Goal: Task Accomplishment & Management: Manage account settings

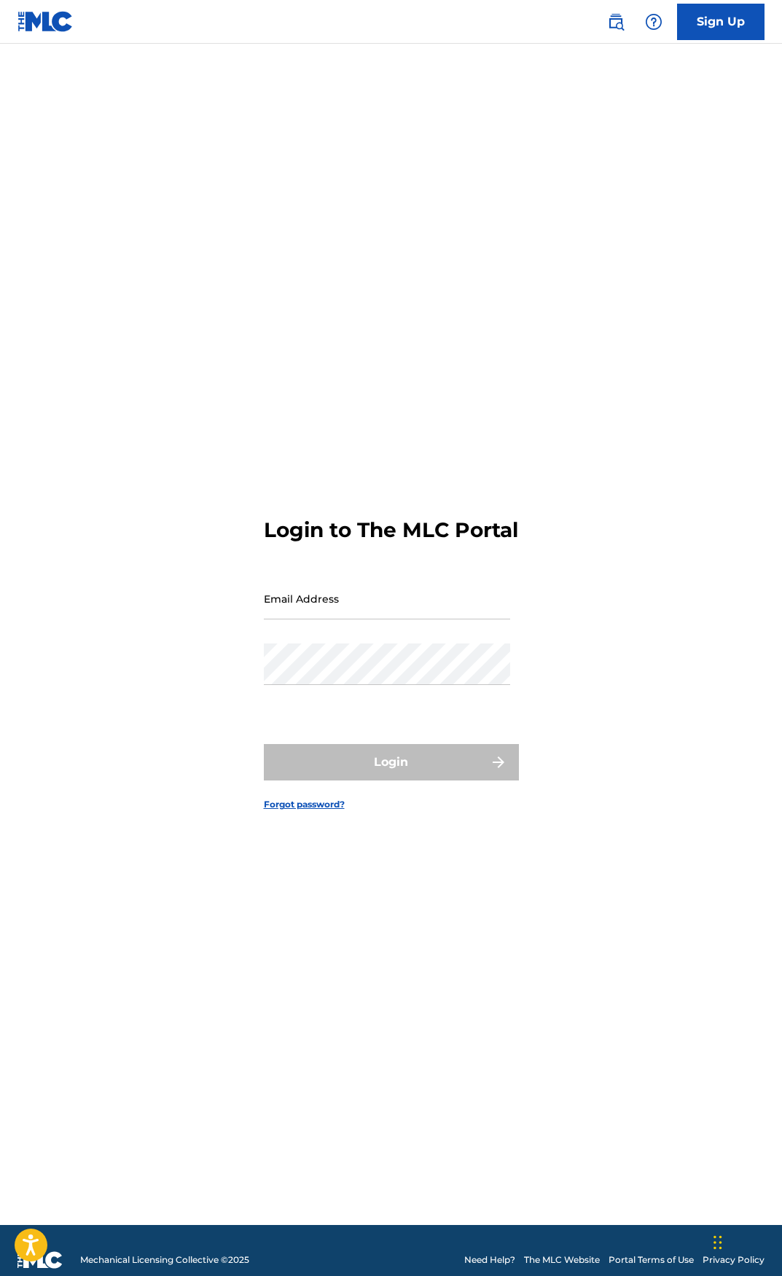
click at [358, 610] on input "Email Address" at bounding box center [387, 599] width 246 height 42
type input "[PERSON_NAME][EMAIL_ADDRESS][PERSON_NAME][DOMAIN_NAME]"
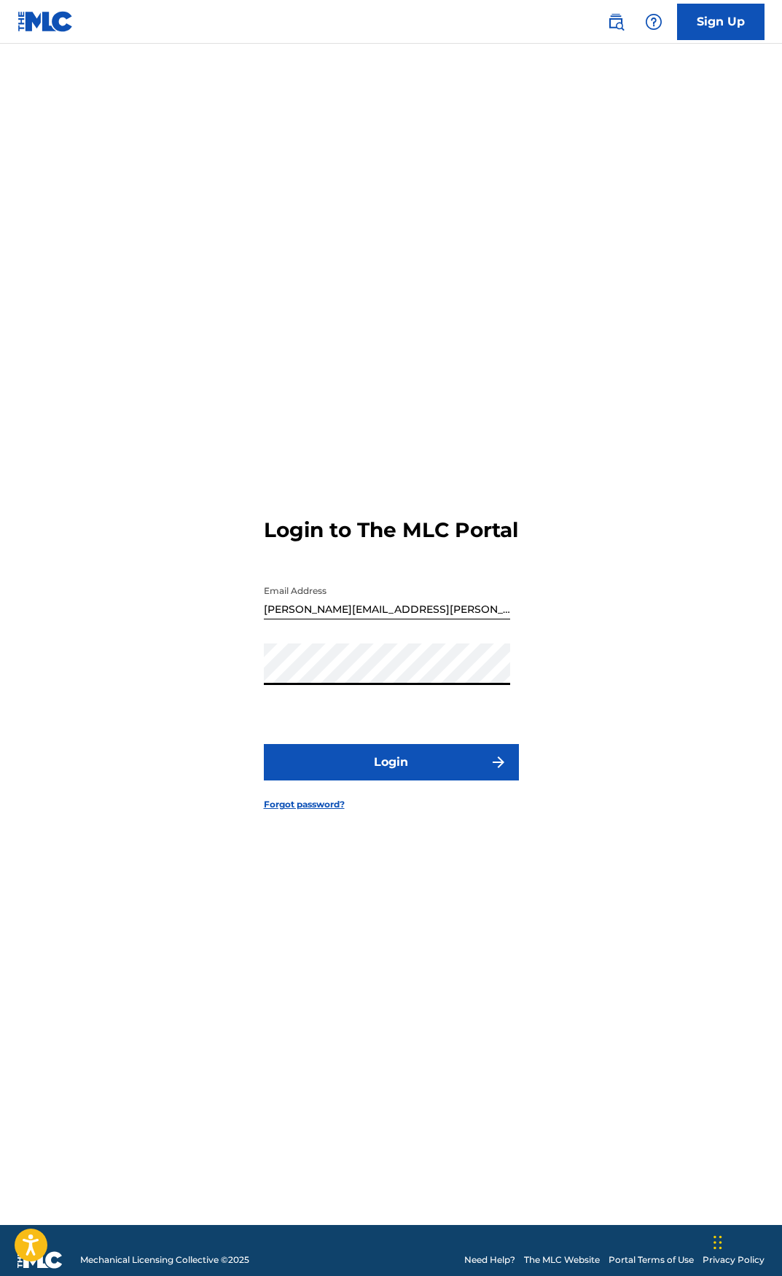
click at [264, 744] on button "Login" at bounding box center [391, 762] width 255 height 36
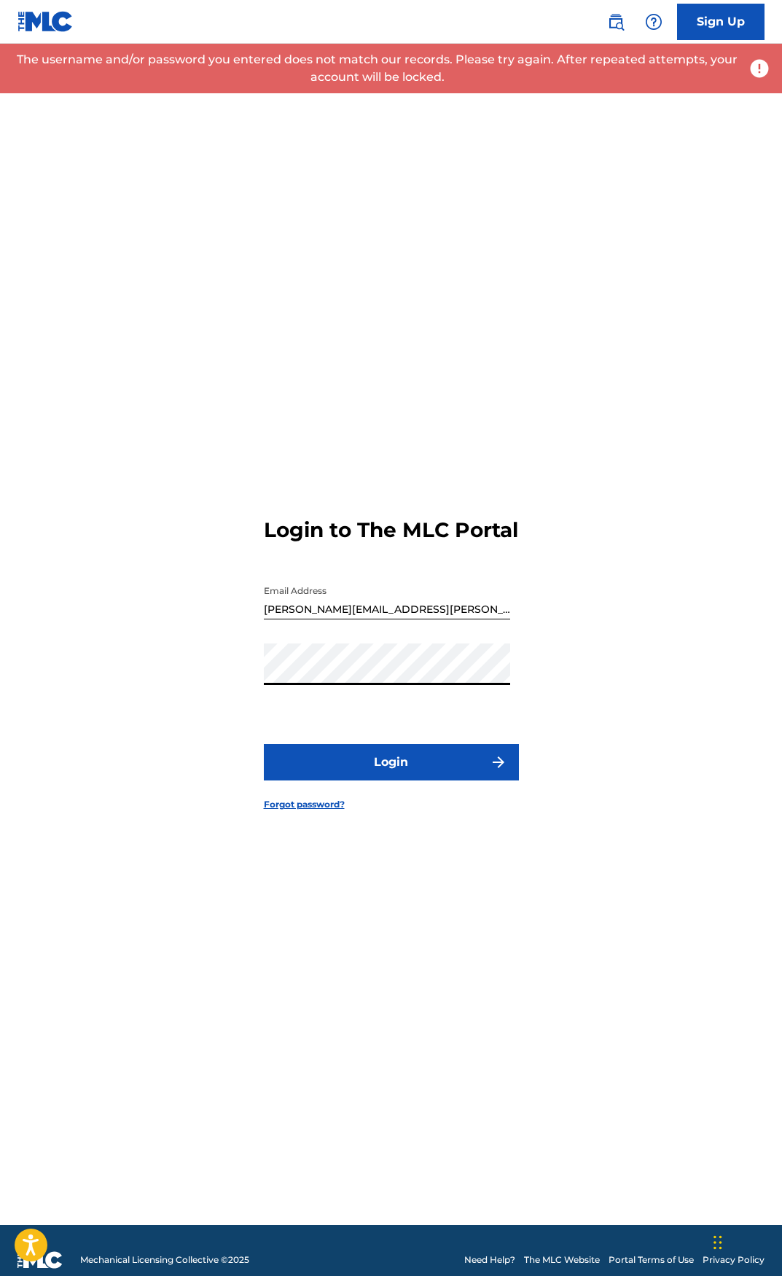
click at [166, 676] on div "Login to The MLC Portal Email Address jay.onderlinde@gmail.com Password Login F…" at bounding box center [391, 652] width 782 height 1145
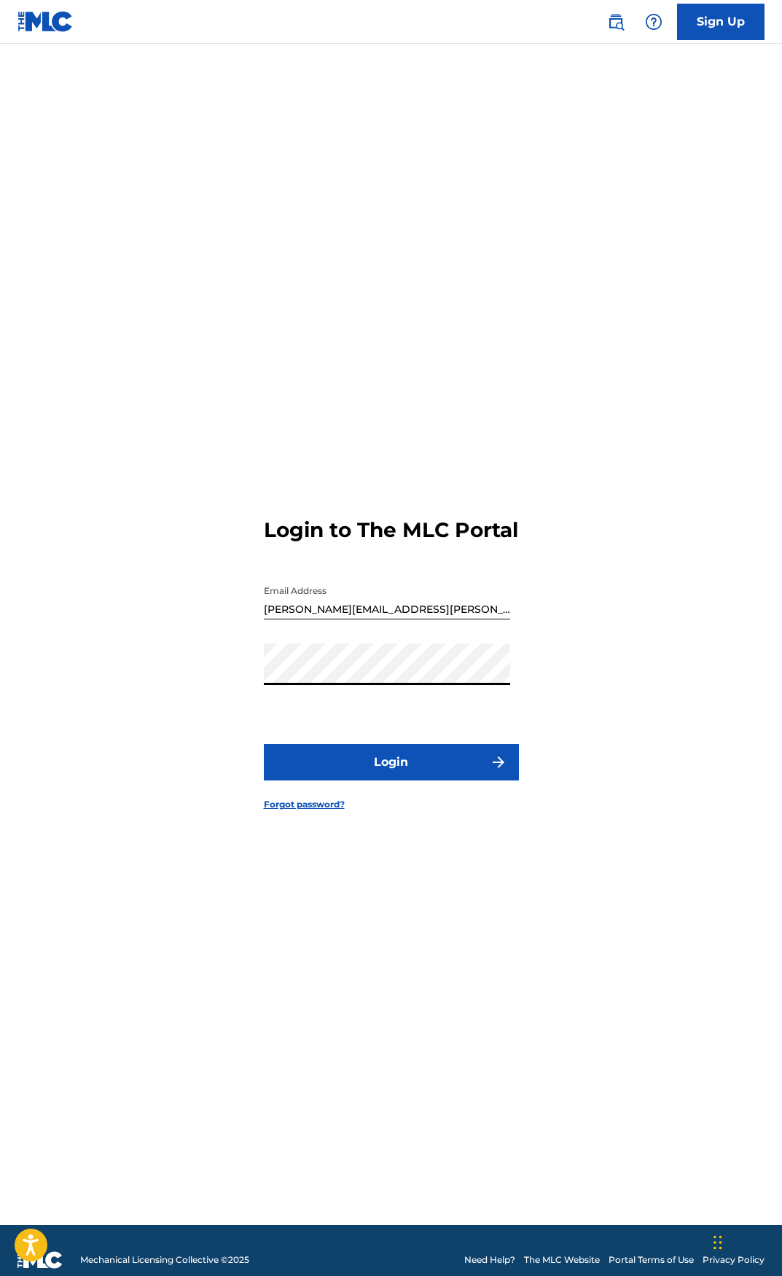
drag, startPoint x: 341, startPoint y: 698, endPoint x: 245, endPoint y: 857, distance: 186.3
click at [240, 906] on div "Login to The MLC Portal Email Address jay.onderlinde@gmail.com Password Login F…" at bounding box center [391, 652] width 782 height 1145
click at [208, 697] on div "Login to The MLC Portal Email Address jay.onderlinde@gmail.com Password Login F…" at bounding box center [391, 652] width 782 height 1145
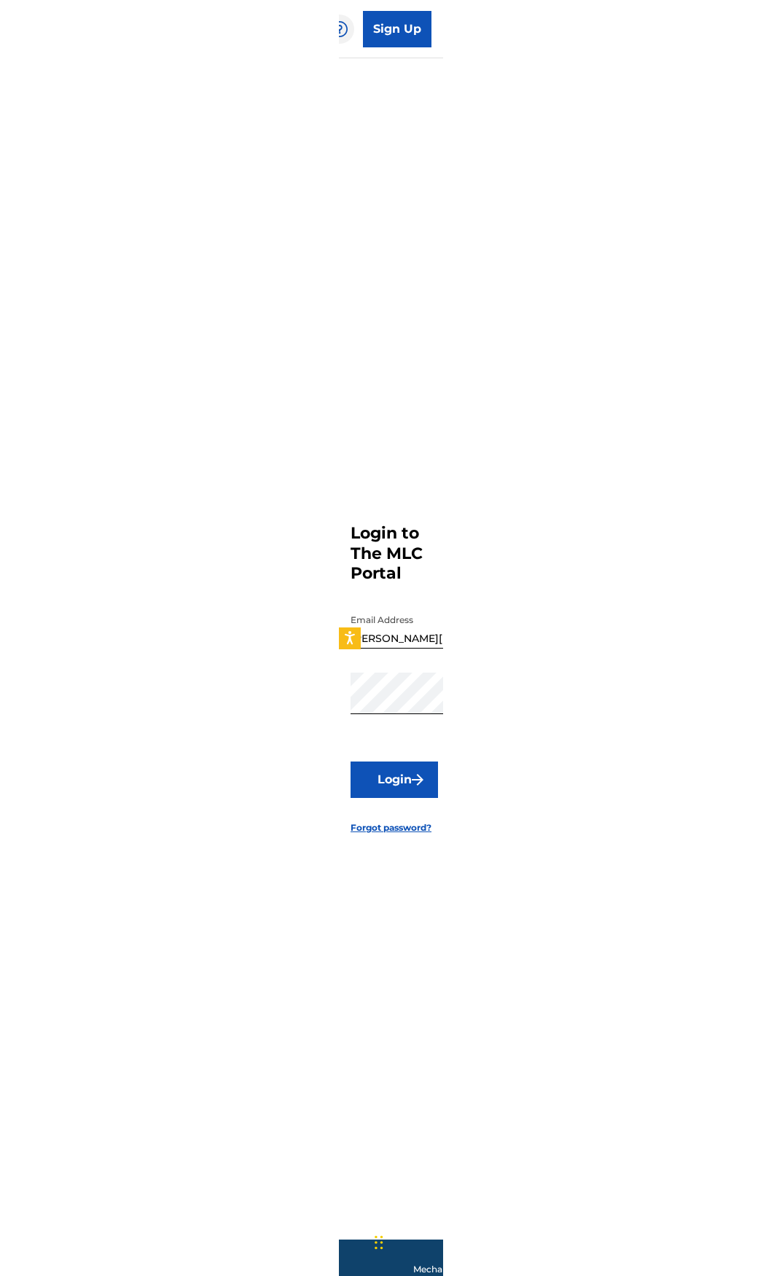
scroll to position [0, 12]
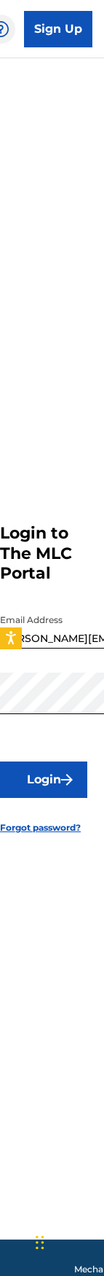
click at [51, 884] on form "Login to The MLC Portal Email Address jay.onderlinde@gmail.com Password Login F…" at bounding box center [40, 667] width 81 height 1145
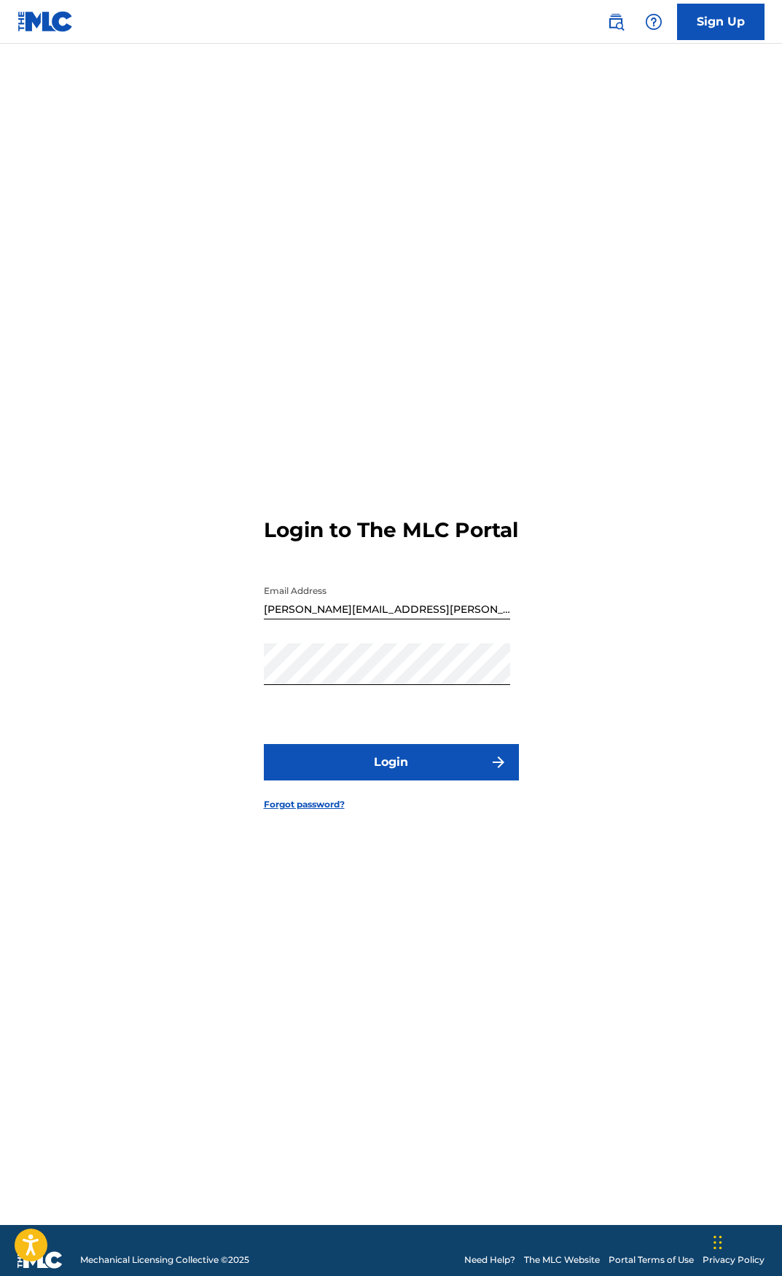
click at [202, 688] on div "Login to The MLC Portal Email Address jay.onderlinde@gmail.com Password Login F…" at bounding box center [391, 652] width 782 height 1145
click at [333, 709] on div "Password" at bounding box center [387, 676] width 246 height 66
click at [162, 675] on div "Login to The MLC Portal Email Address jay.onderlinde@gmail.com Password Login F…" at bounding box center [391, 652] width 782 height 1145
click at [264, 744] on button "Login" at bounding box center [391, 762] width 255 height 36
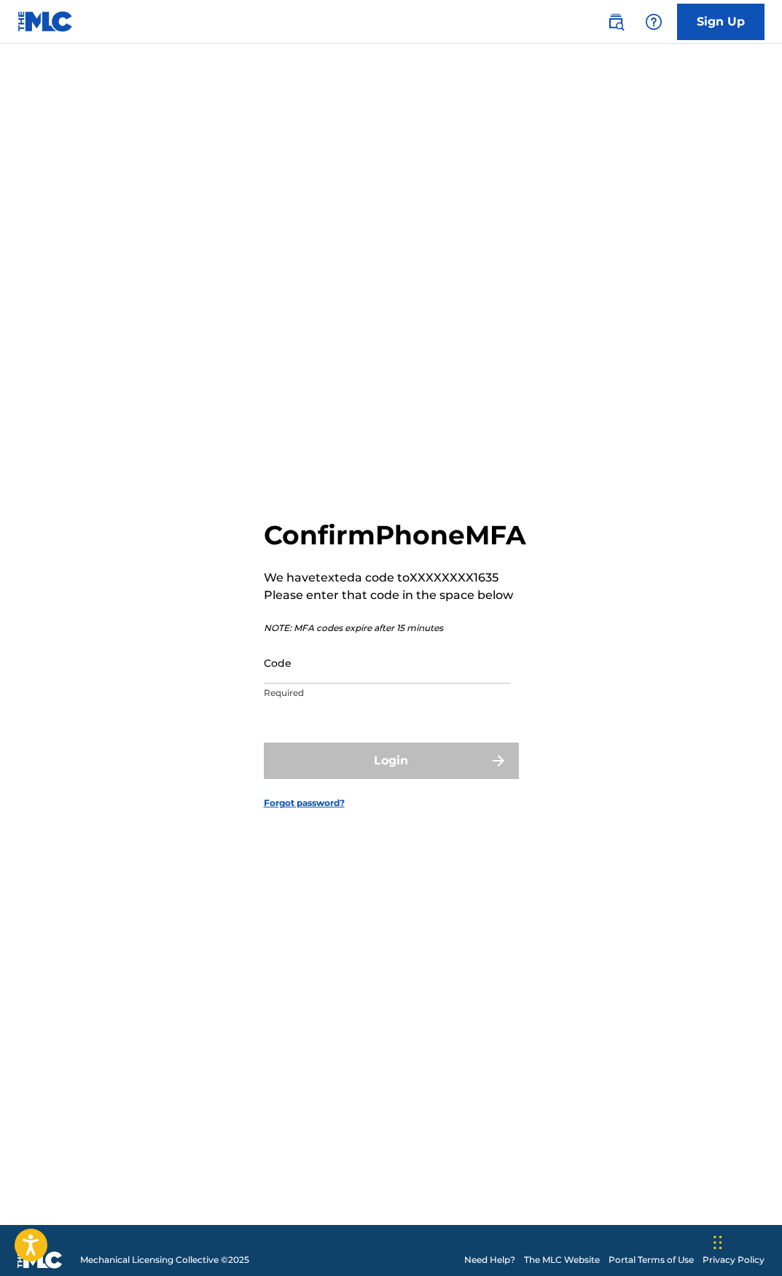
click at [319, 683] on input "Code" at bounding box center [387, 663] width 246 height 42
click at [318, 683] on input "Code" at bounding box center [387, 663] width 246 height 42
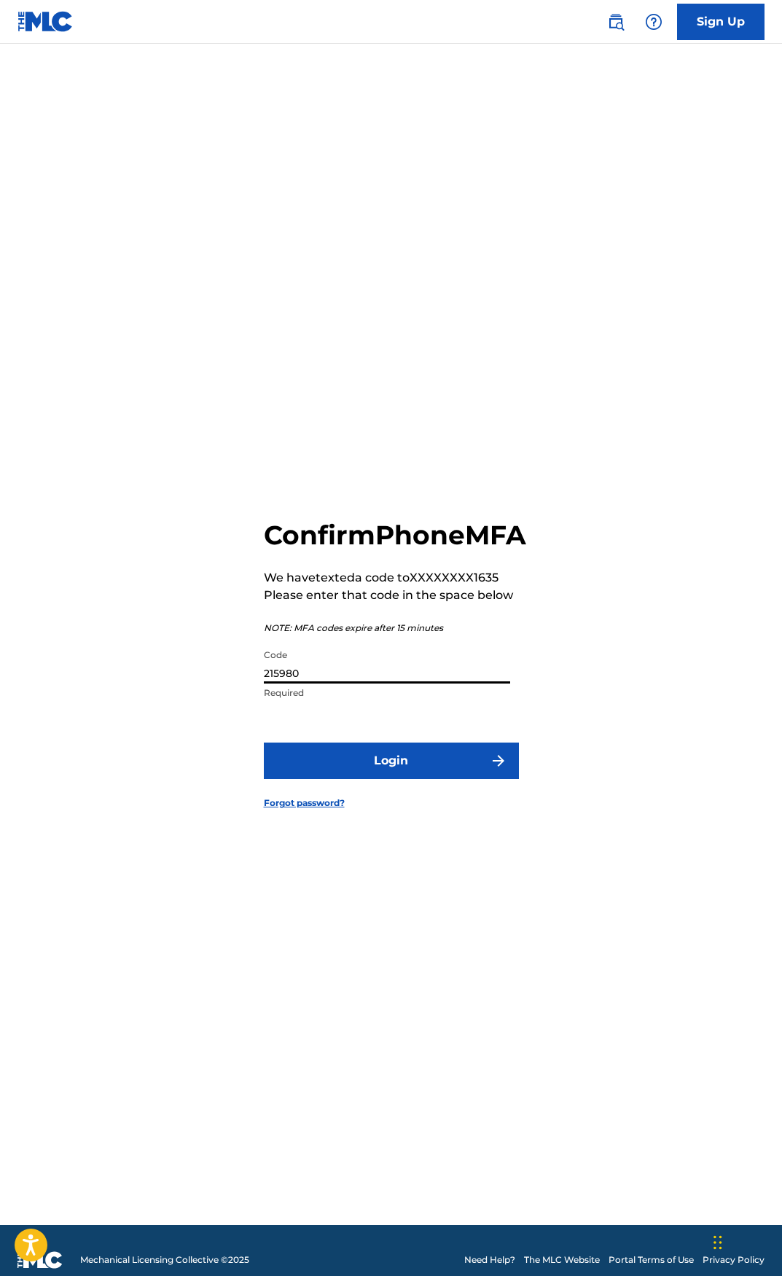
type input "215980"
click at [348, 759] on button "Login" at bounding box center [391, 760] width 255 height 36
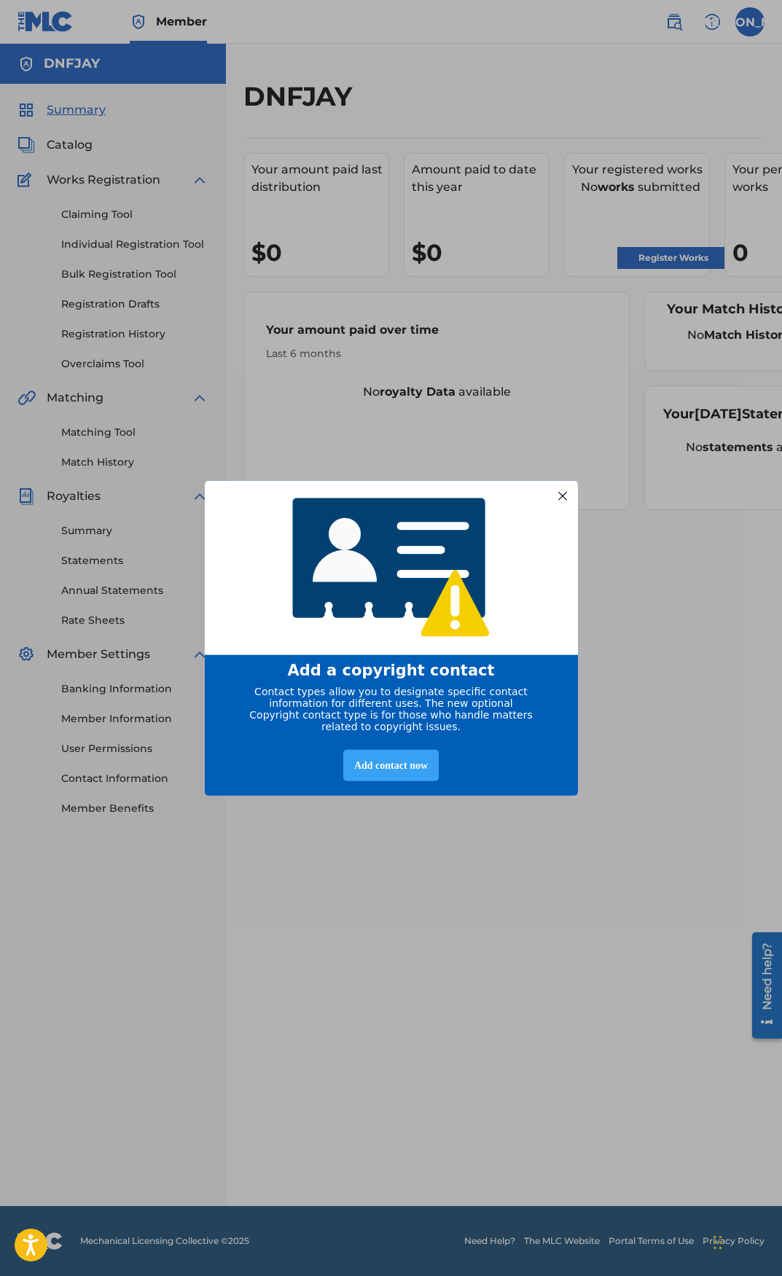
click at [377, 769] on div "Add contact now" at bounding box center [390, 765] width 95 height 31
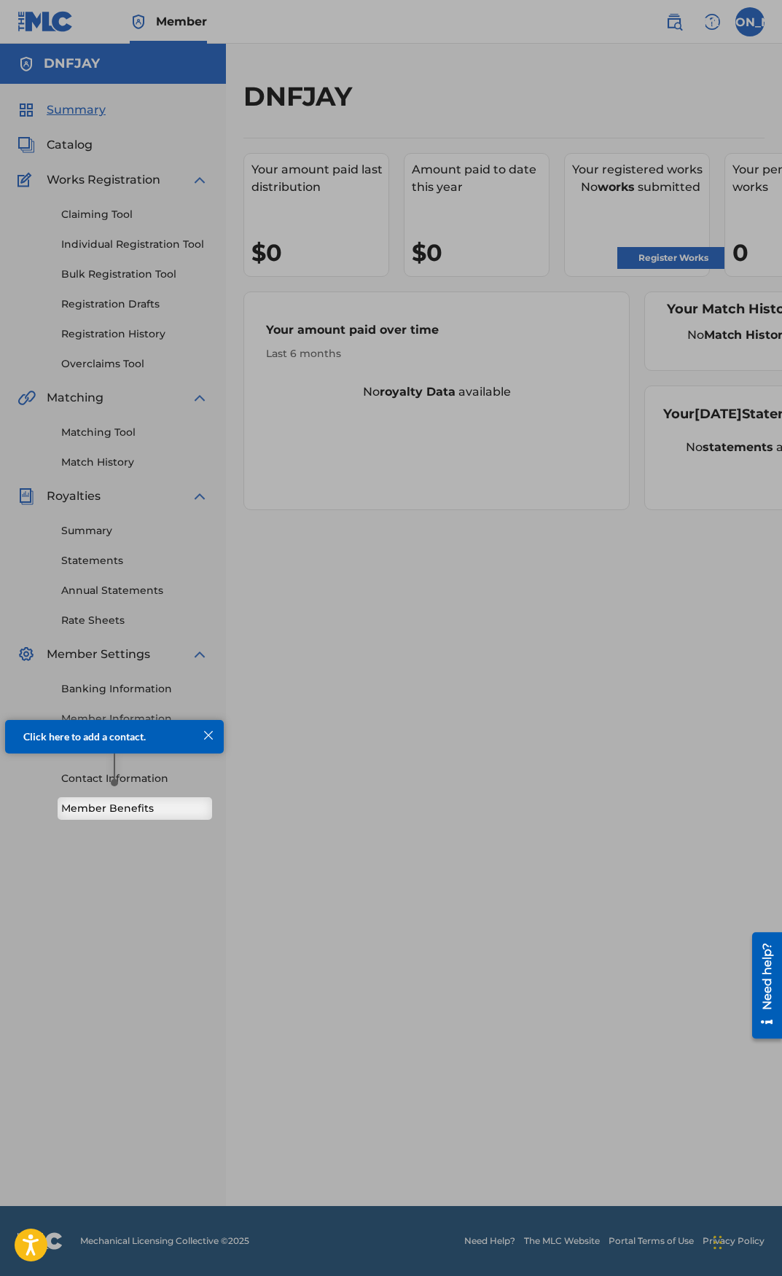
click at [209, 729] on div at bounding box center [208, 735] width 19 height 19
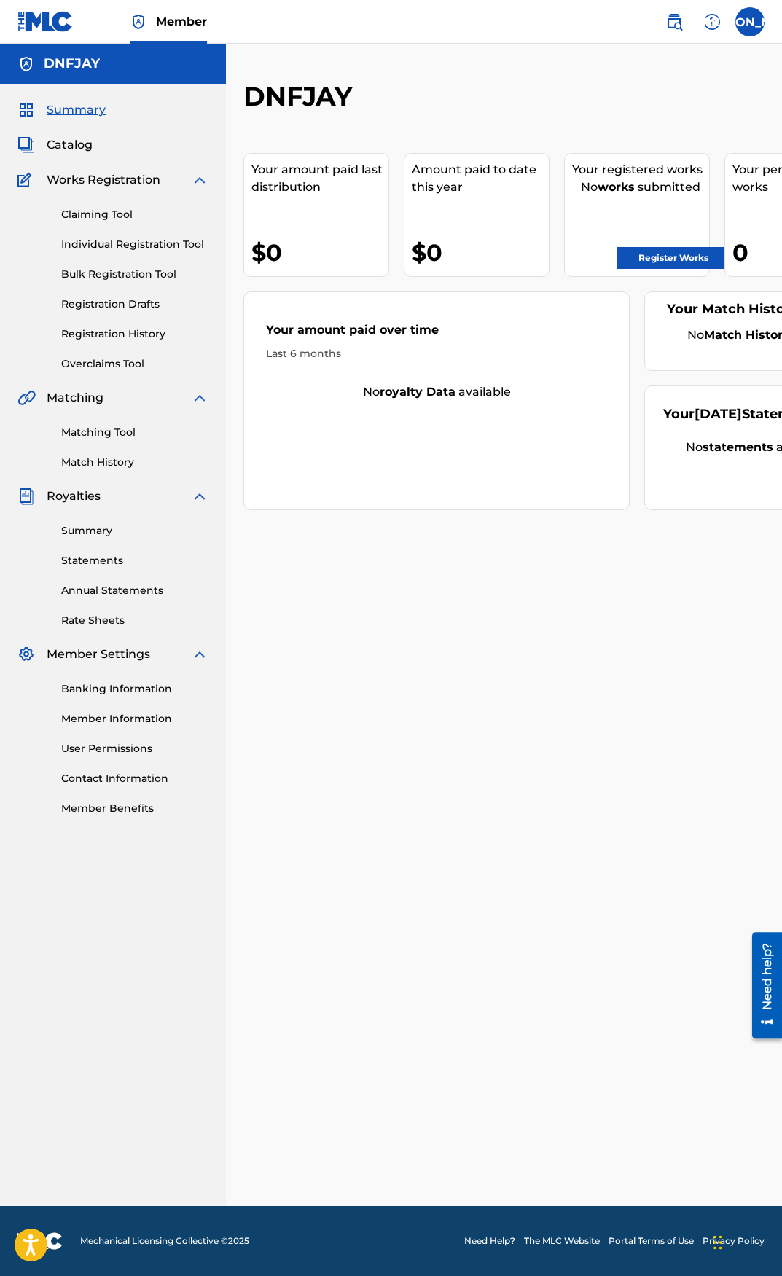
click at [138, 268] on link "Bulk Registration Tool" at bounding box center [134, 274] width 147 height 15
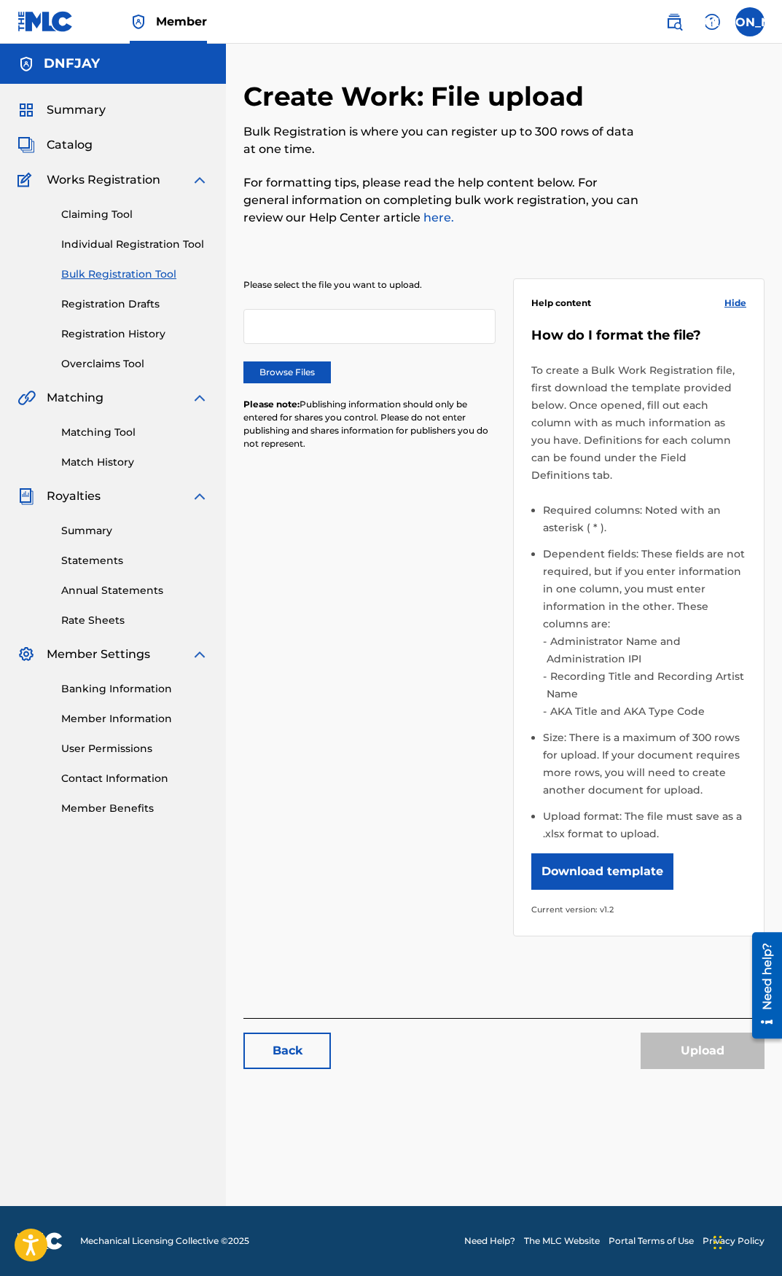
click at [115, 433] on link "Matching Tool" at bounding box center [134, 432] width 147 height 15
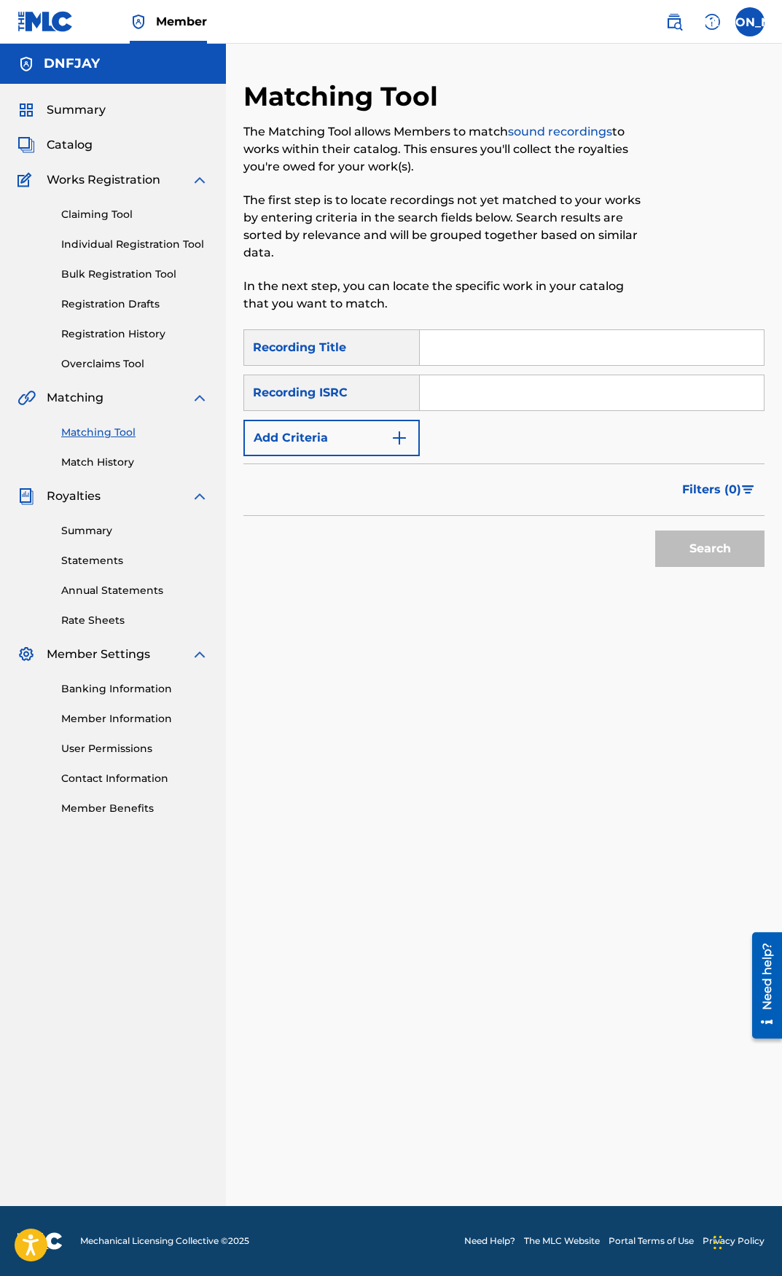
paste input "QZFP52486802"
type input "QZFP52486802"
click at [710, 546] on button "Search" at bounding box center [709, 548] width 109 height 36
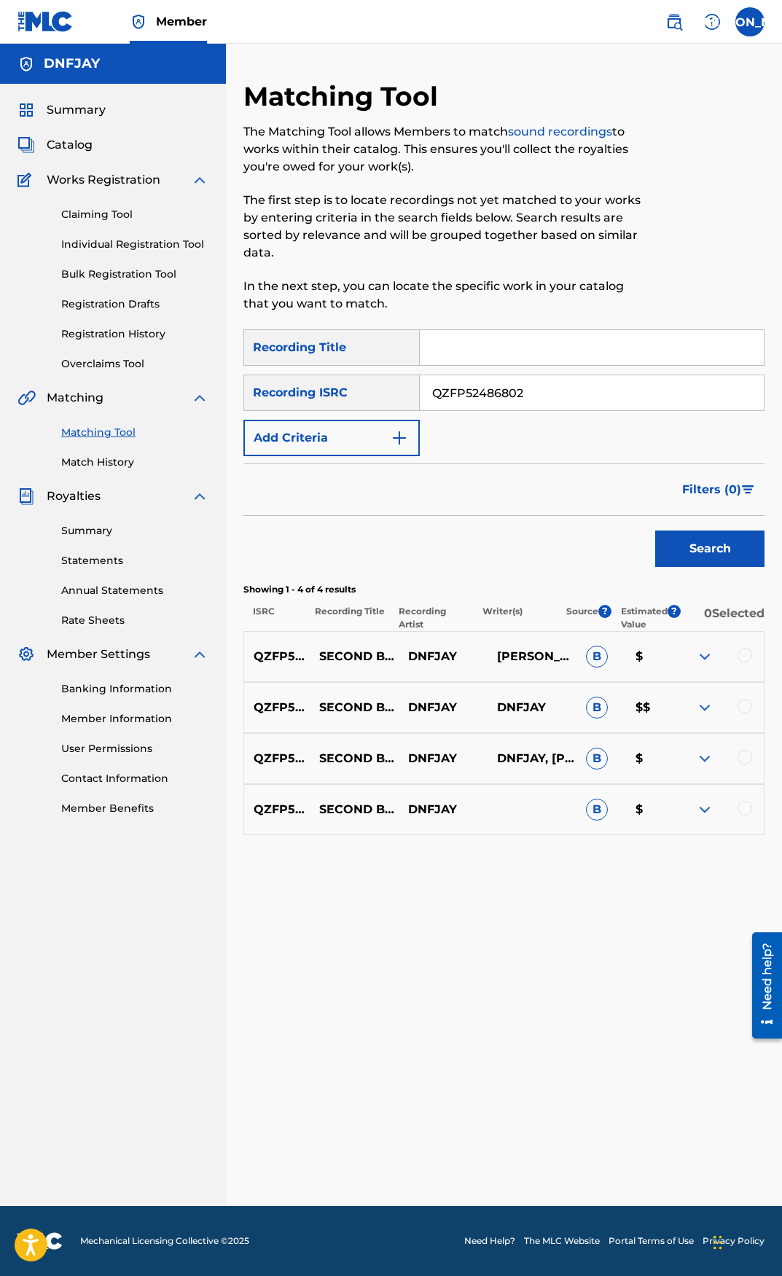
click at [595, 809] on span "B" at bounding box center [597, 809] width 22 height 22
click at [711, 800] on div "QZFP52486802 SECOND BEST DNFJAY B $" at bounding box center [503, 809] width 521 height 51
click at [710, 806] on img at bounding box center [704, 809] width 17 height 17
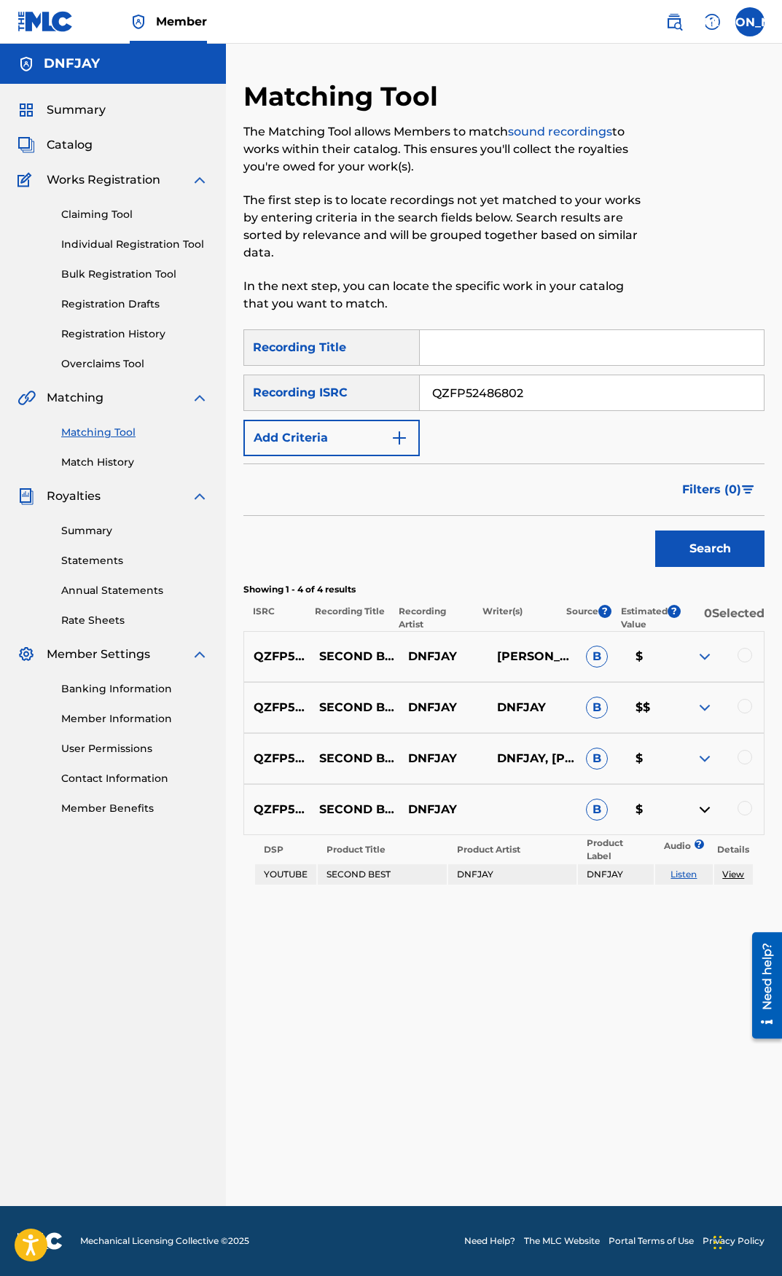
click at [700, 758] on img at bounding box center [704, 758] width 17 height 17
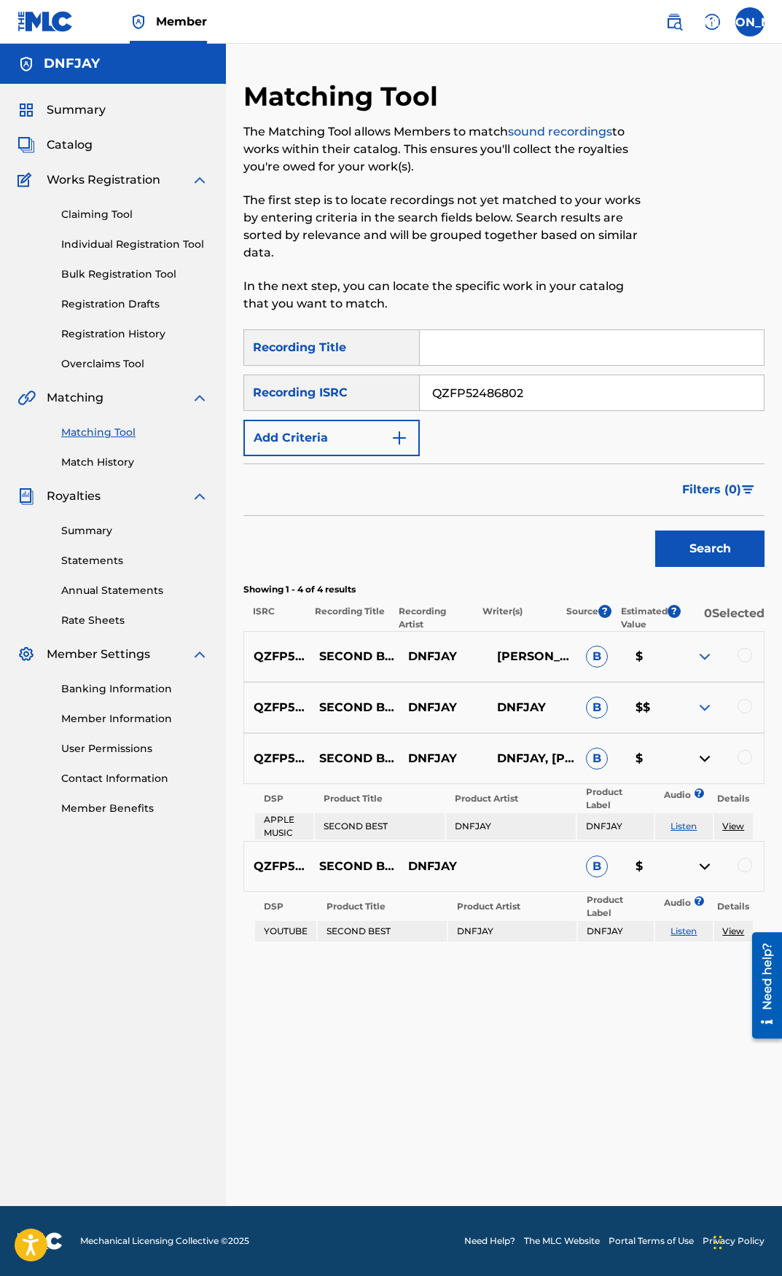
click at [705, 707] on img at bounding box center [704, 707] width 17 height 17
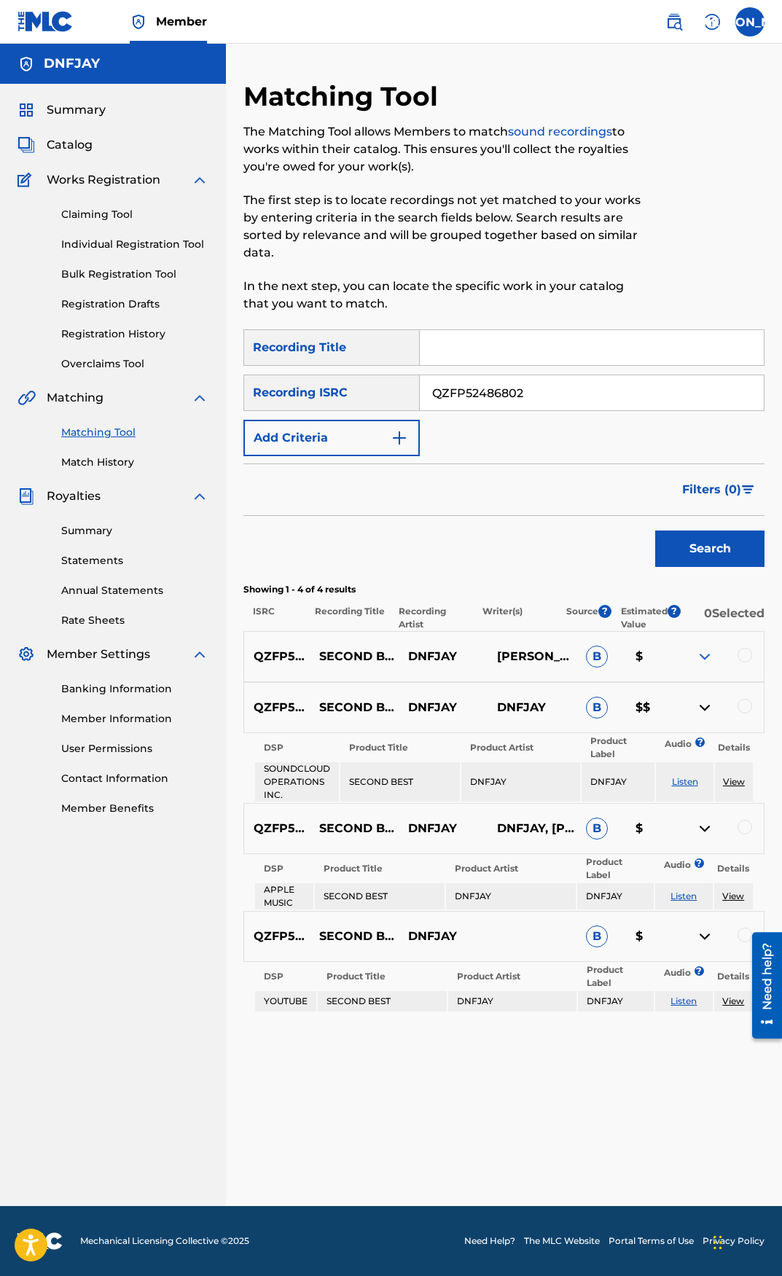
click at [704, 655] on img at bounding box center [704, 656] width 17 height 17
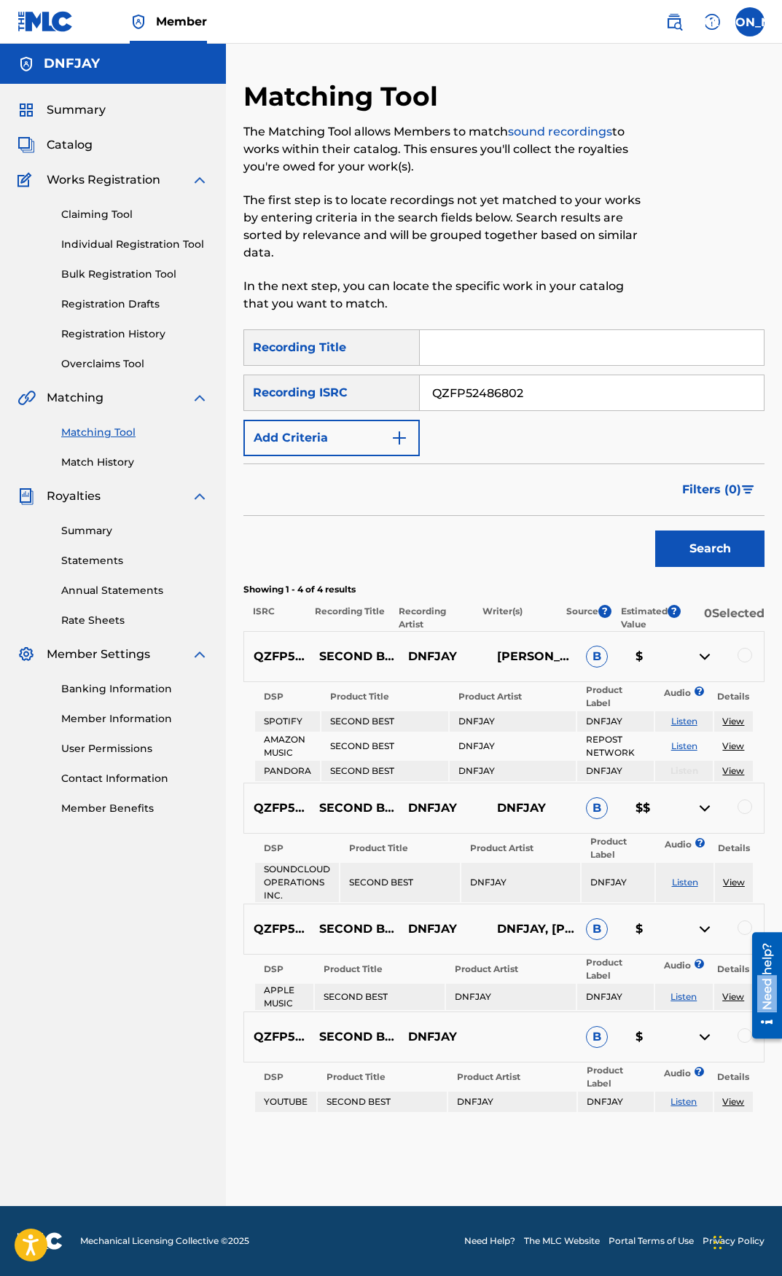
drag, startPoint x: 761, startPoint y: 973, endPoint x: 780, endPoint y: 642, distance: 332.0
click at [780, 926] on html "Need help? Resource Center Help Get the help you need from our knowledge base N…" at bounding box center [761, 984] width 41 height 117
click at [750, 599] on div "Showing 1 - 4 of 4 results ISRC Recording Title Recording Artist Writer(s) Sour…" at bounding box center [503, 607] width 521 height 48
click at [743, 650] on div at bounding box center [744, 655] width 15 height 15
drag, startPoint x: 745, startPoint y: 820, endPoint x: 745, endPoint y: 806, distance: 13.8
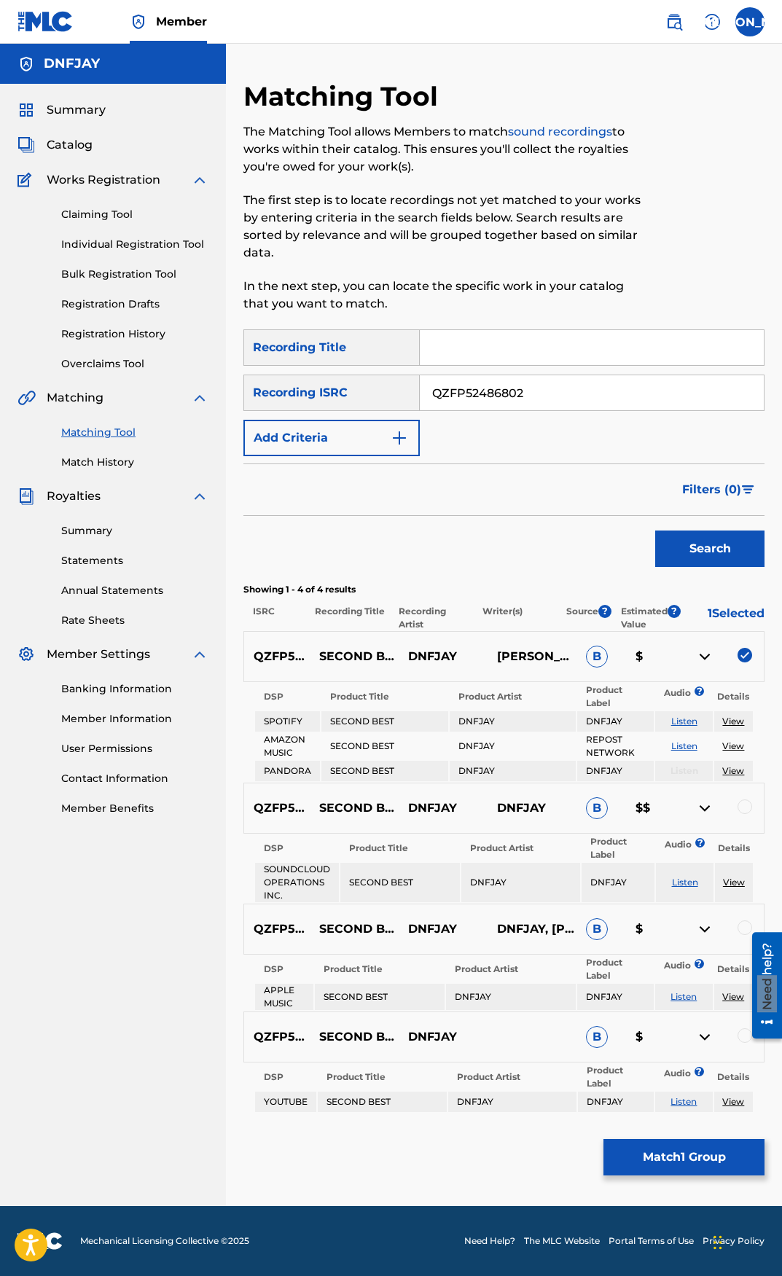
click at [745, 817] on div "QZFP52486802 SECOND BEST DNFJAY DNFJAY B $$" at bounding box center [503, 807] width 521 height 51
click at [745, 806] on div at bounding box center [744, 806] width 15 height 15
click at [740, 924] on div at bounding box center [744, 927] width 15 height 15
click at [743, 1036] on div at bounding box center [761, 984] width 41 height 117
click at [745, 1035] on div at bounding box center [761, 984] width 41 height 117
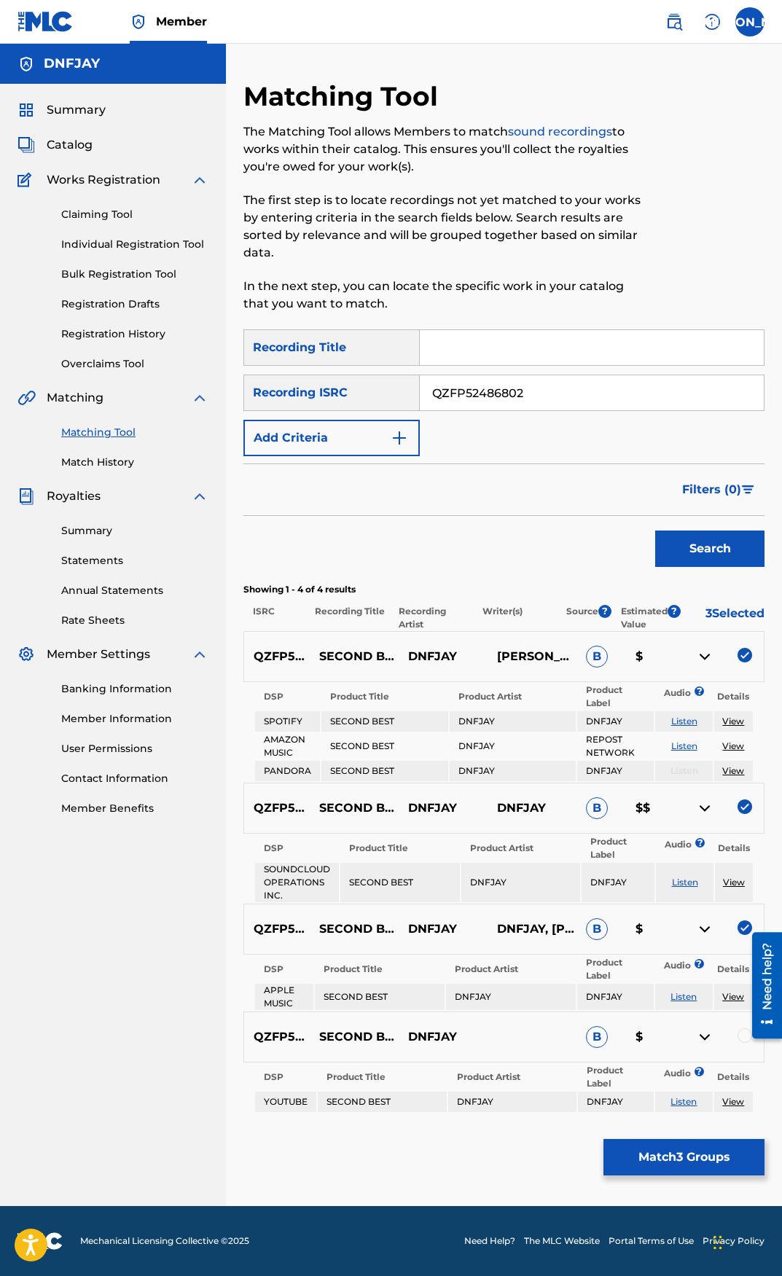
drag, startPoint x: 741, startPoint y: 1038, endPoint x: 1474, endPoint y: 1968, distance: 1184.3
click at [741, 1038] on div at bounding box center [761, 984] width 41 height 117
click at [741, 1035] on div at bounding box center [761, 984] width 41 height 117
click at [706, 921] on img at bounding box center [704, 928] width 17 height 17
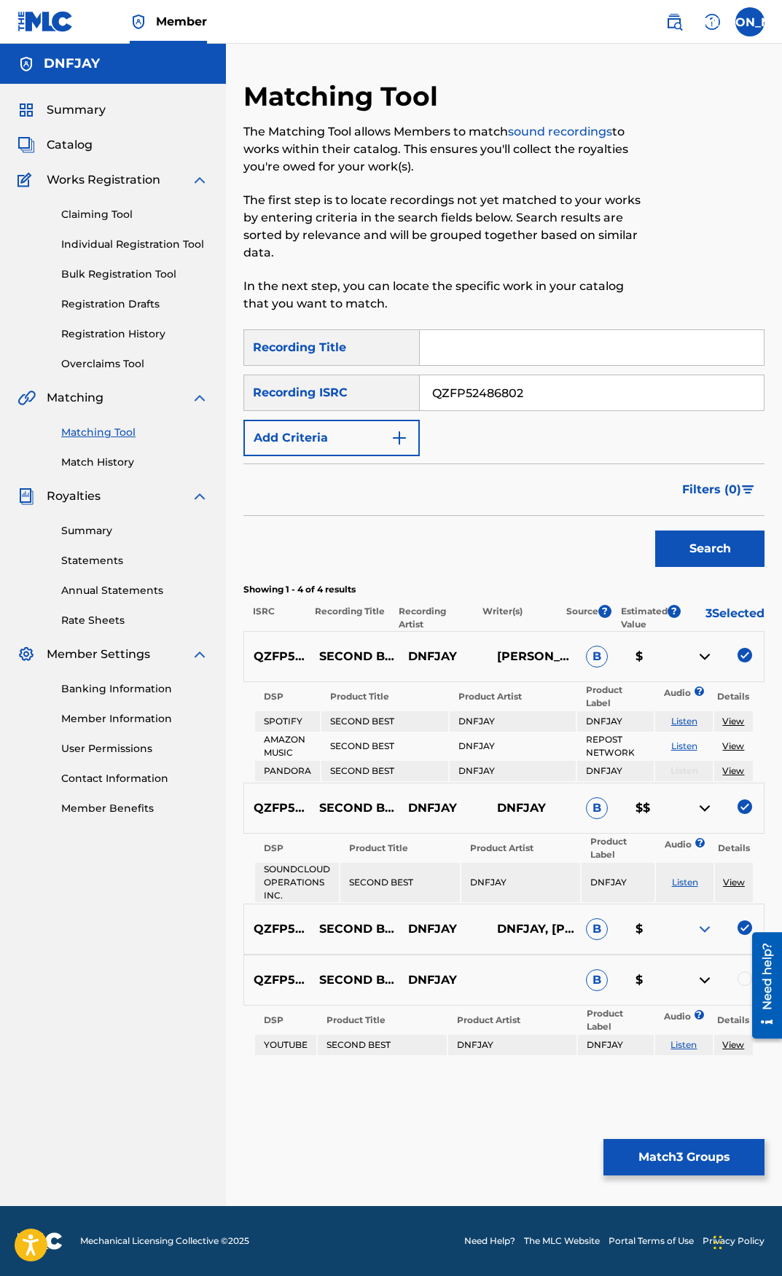
click at [710, 810] on img at bounding box center [704, 807] width 17 height 17
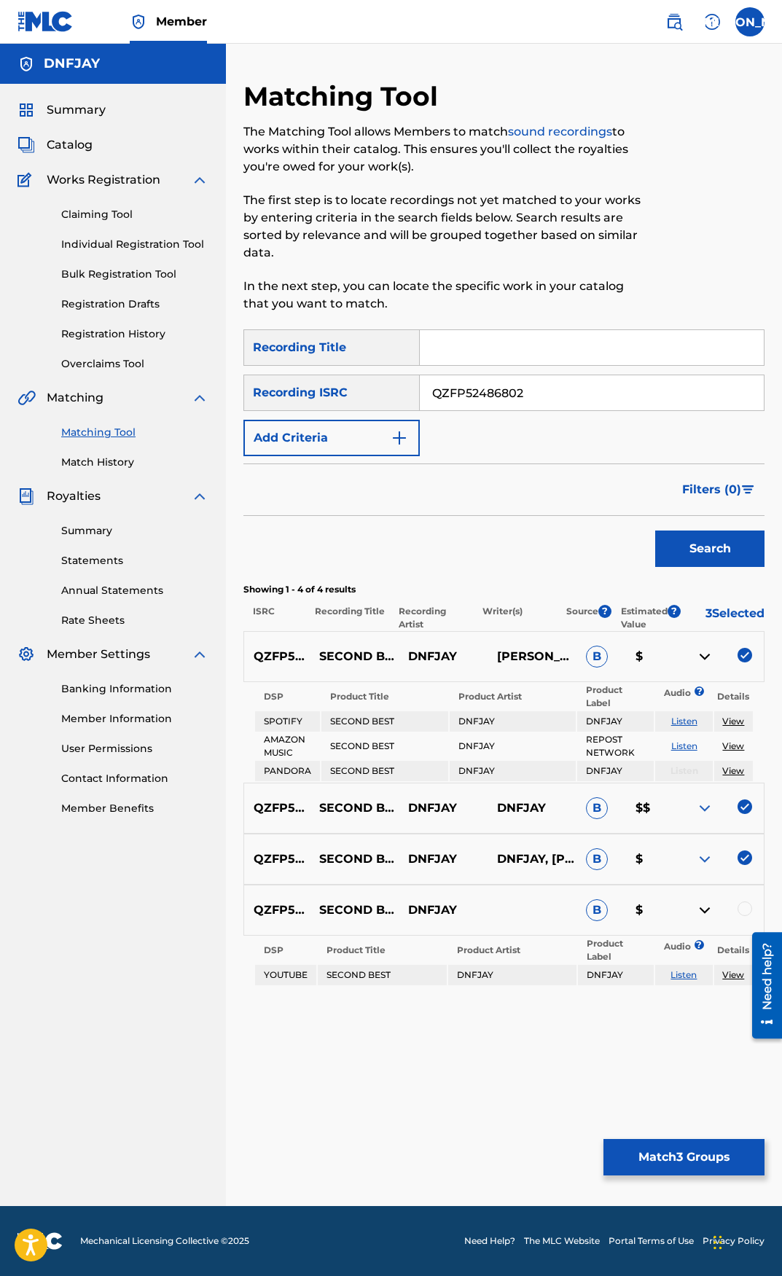
click at [699, 654] on img at bounding box center [704, 656] width 17 height 17
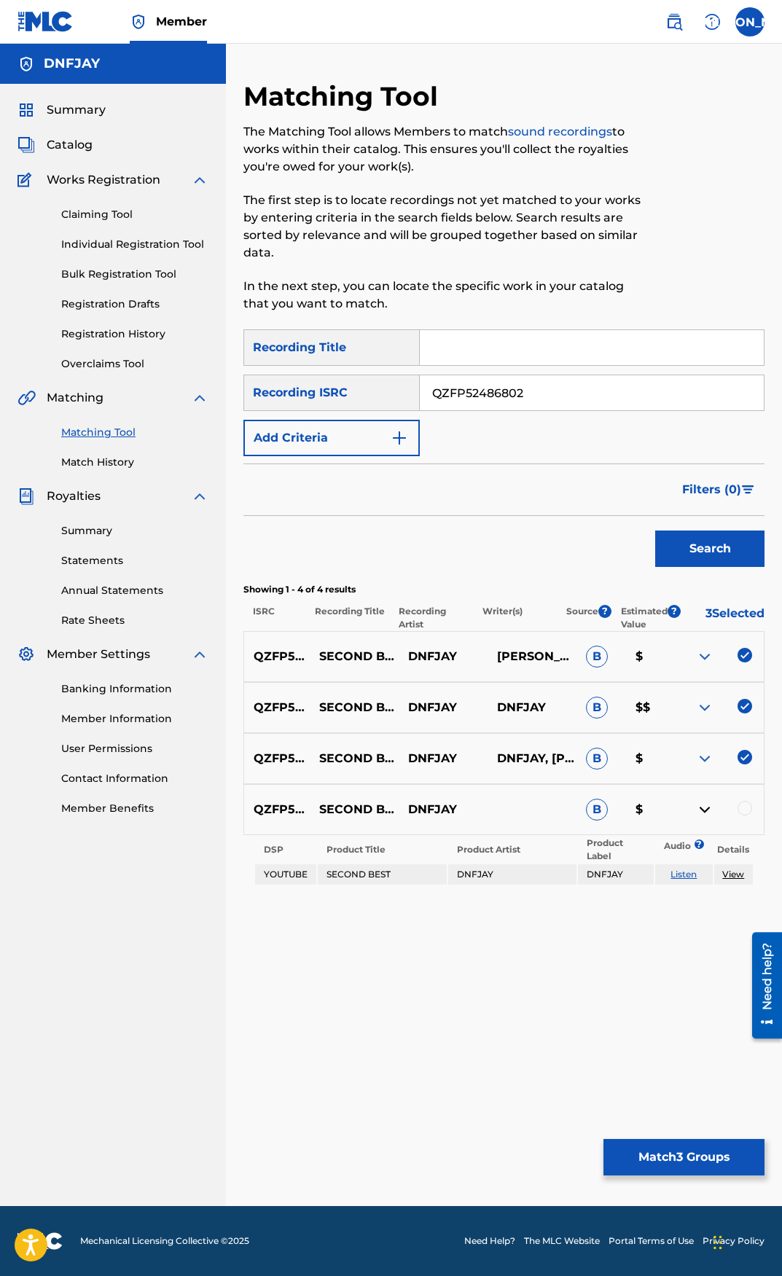
click at [742, 814] on div at bounding box center [719, 809] width 89 height 17
click at [743, 811] on div at bounding box center [744, 808] width 15 height 15
click at [659, 1155] on button "Match 4 Groups" at bounding box center [683, 1157] width 161 height 36
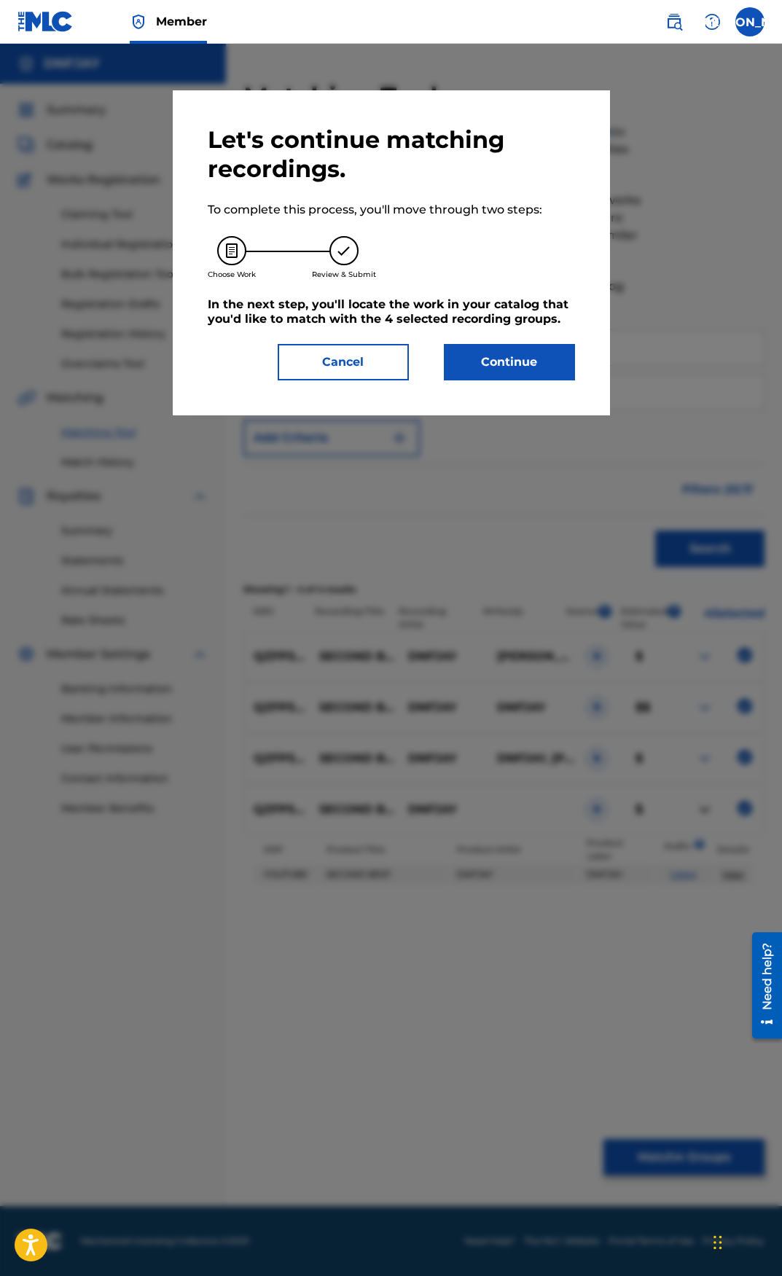
click at [504, 360] on button "Continue" at bounding box center [509, 362] width 131 height 36
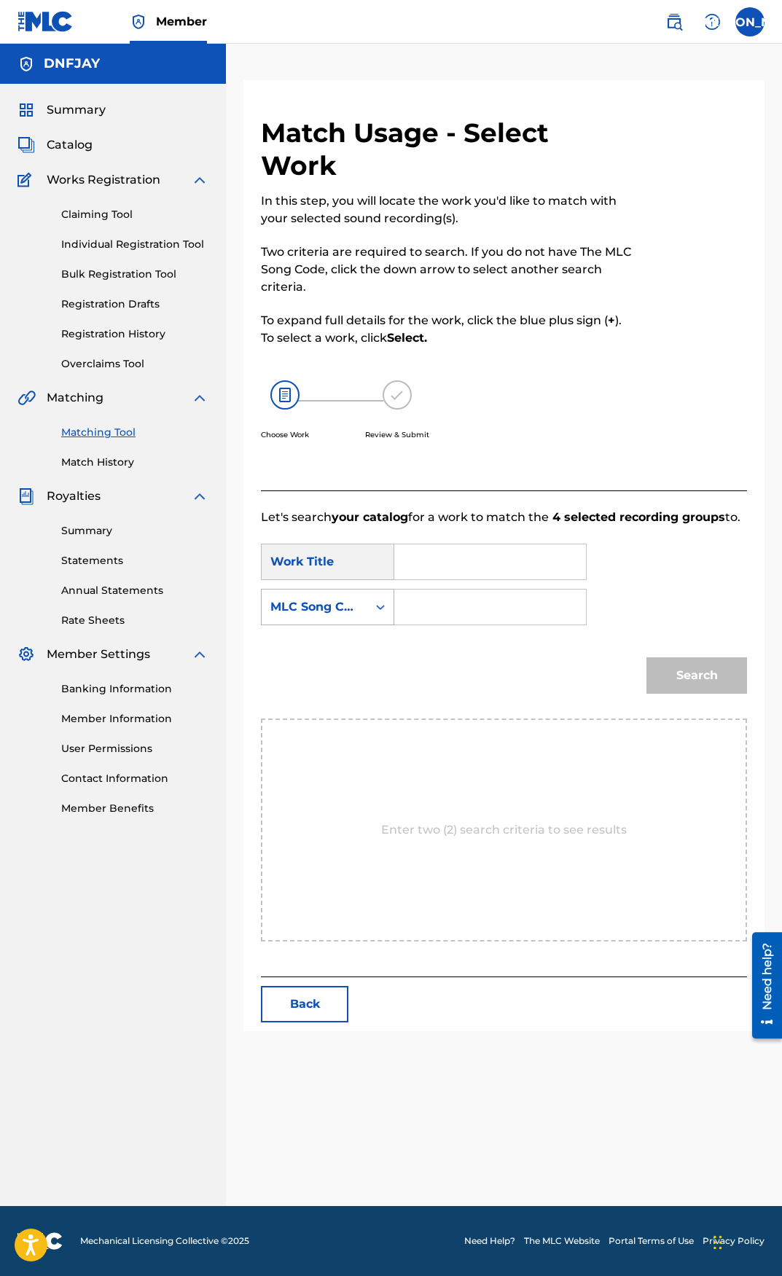
click at [369, 609] on div "Search Form" at bounding box center [380, 607] width 26 height 26
click at [369, 606] on div "Search Form" at bounding box center [380, 607] width 26 height 26
click at [367, 555] on div "Work Title" at bounding box center [327, 561] width 133 height 36
click at [325, 557] on div "Work Title" at bounding box center [327, 561] width 133 height 36
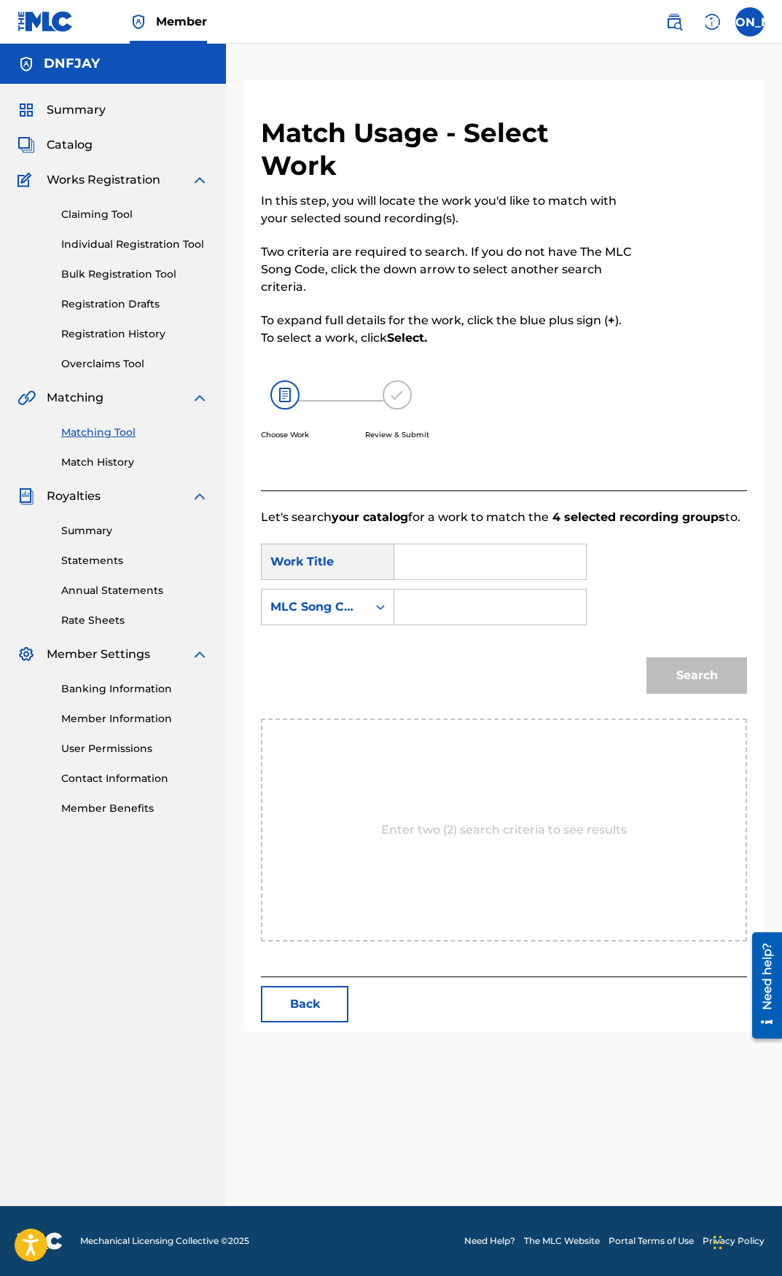
drag, startPoint x: 502, startPoint y: 804, endPoint x: 498, endPoint y: 813, distance: 10.1
click at [500, 805] on div "Enter two (2) search criteria to see results" at bounding box center [504, 829] width 486 height 223
click at [492, 833] on p "Enter two (2) search criteria to see results" at bounding box center [504, 829] width 246 height 17
click at [490, 821] on p "Enter two (2) search criteria to see results" at bounding box center [504, 829] width 246 height 17
click at [490, 831] on p "Enter two (2) search criteria to see results" at bounding box center [504, 829] width 246 height 17
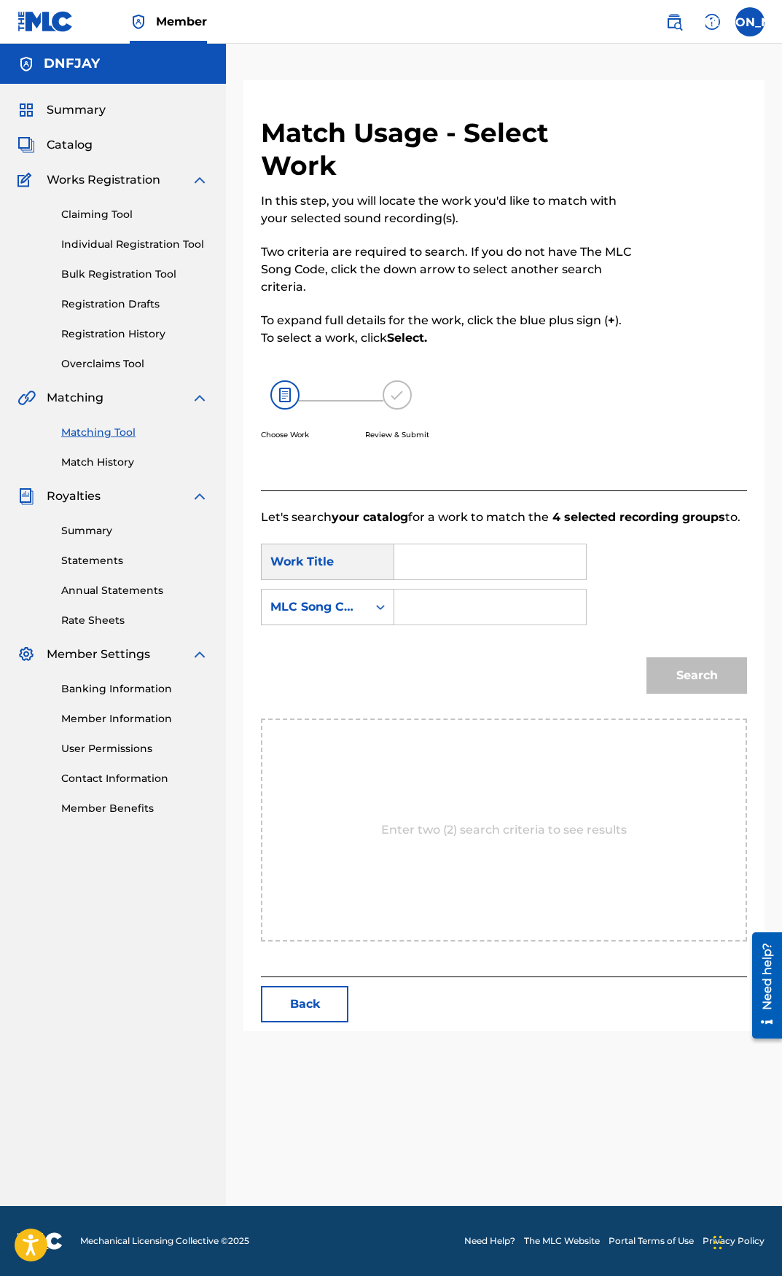
click at [428, 559] on input "Search Form" at bounding box center [490, 561] width 167 height 35
click at [354, 616] on div "MLC Song Code" at bounding box center [315, 607] width 106 height 28
click at [328, 611] on div "MLC Song Code" at bounding box center [314, 606] width 88 height 17
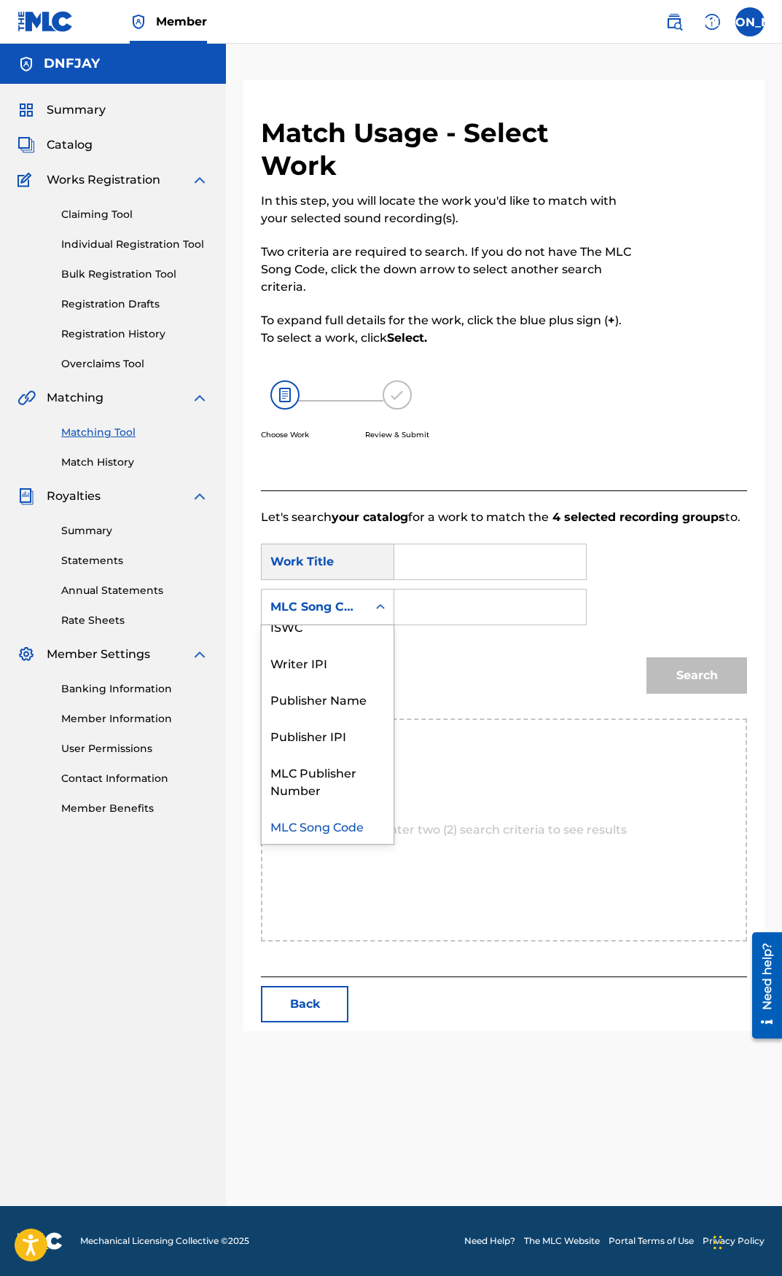
click at [97, 621] on link "Rate Sheets" at bounding box center [134, 620] width 147 height 15
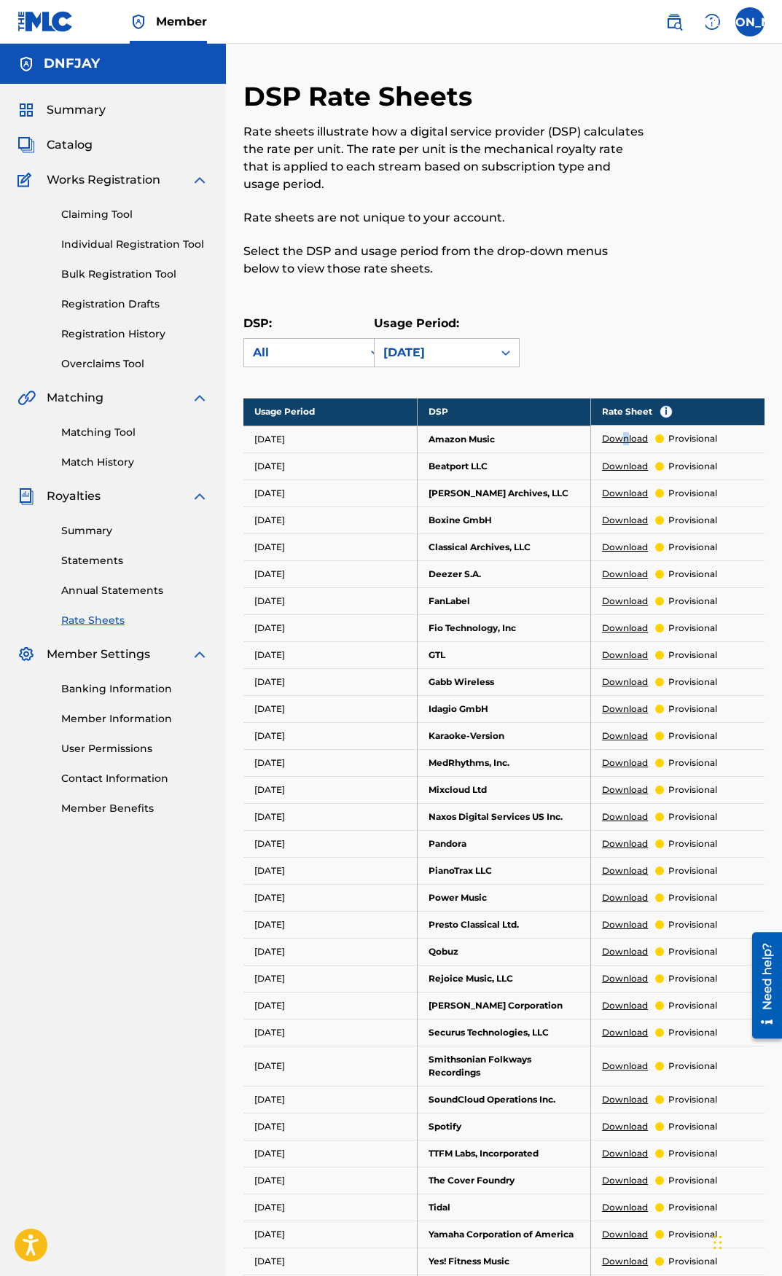
click at [624, 439] on link "Download" at bounding box center [625, 438] width 46 height 13
click at [132, 691] on link "Banking Information" at bounding box center [134, 688] width 147 height 15
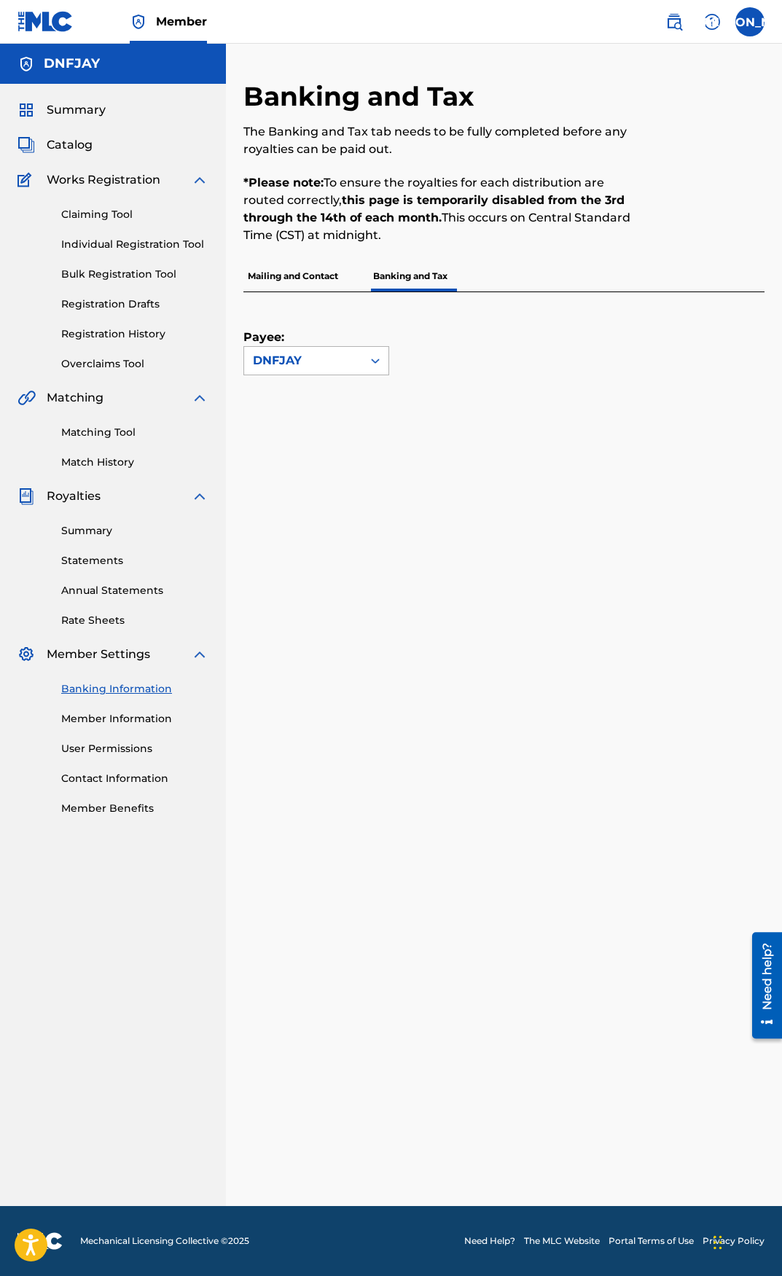
click at [314, 368] on div "DNFJAY" at bounding box center [303, 361] width 118 height 28
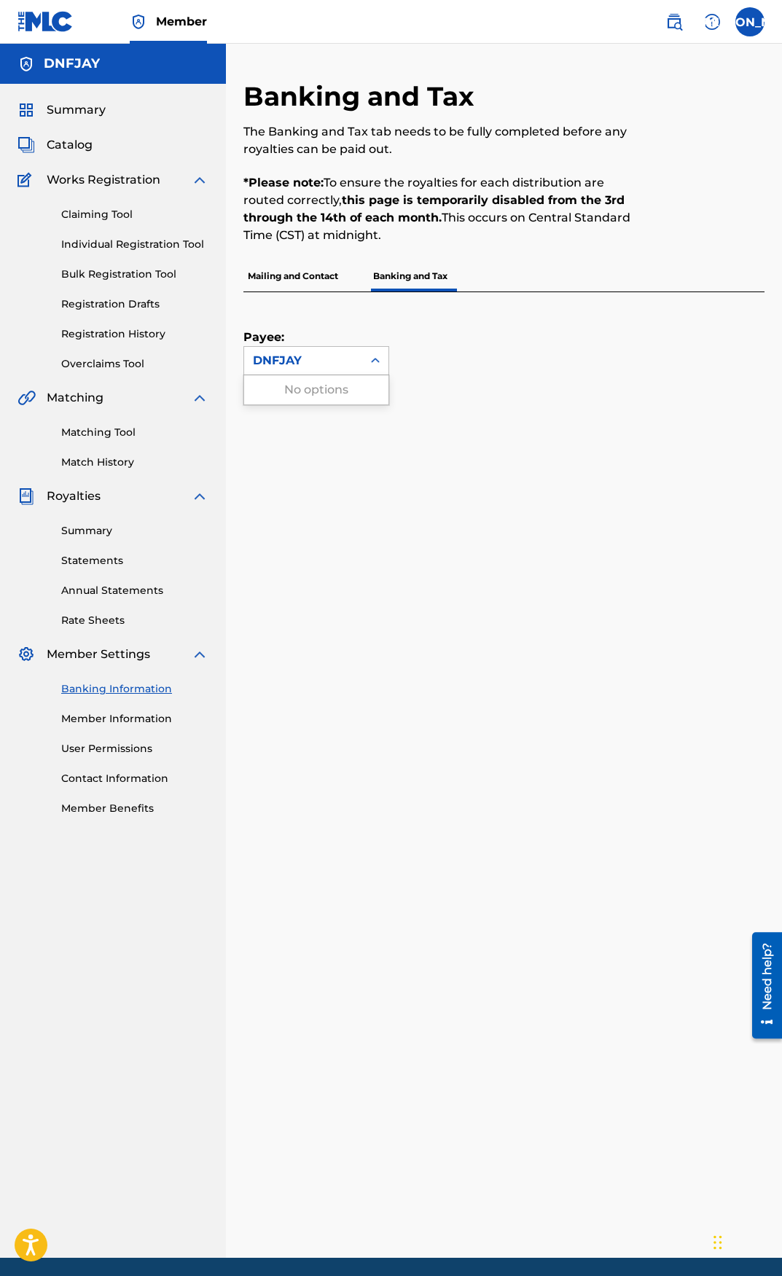
click at [460, 371] on div "Payee: Use Up and Down to choose options, press Enter to select the currently f…" at bounding box center [486, 333] width 486 height 83
click at [288, 278] on p "Mailing and Contact" at bounding box center [292, 276] width 99 height 31
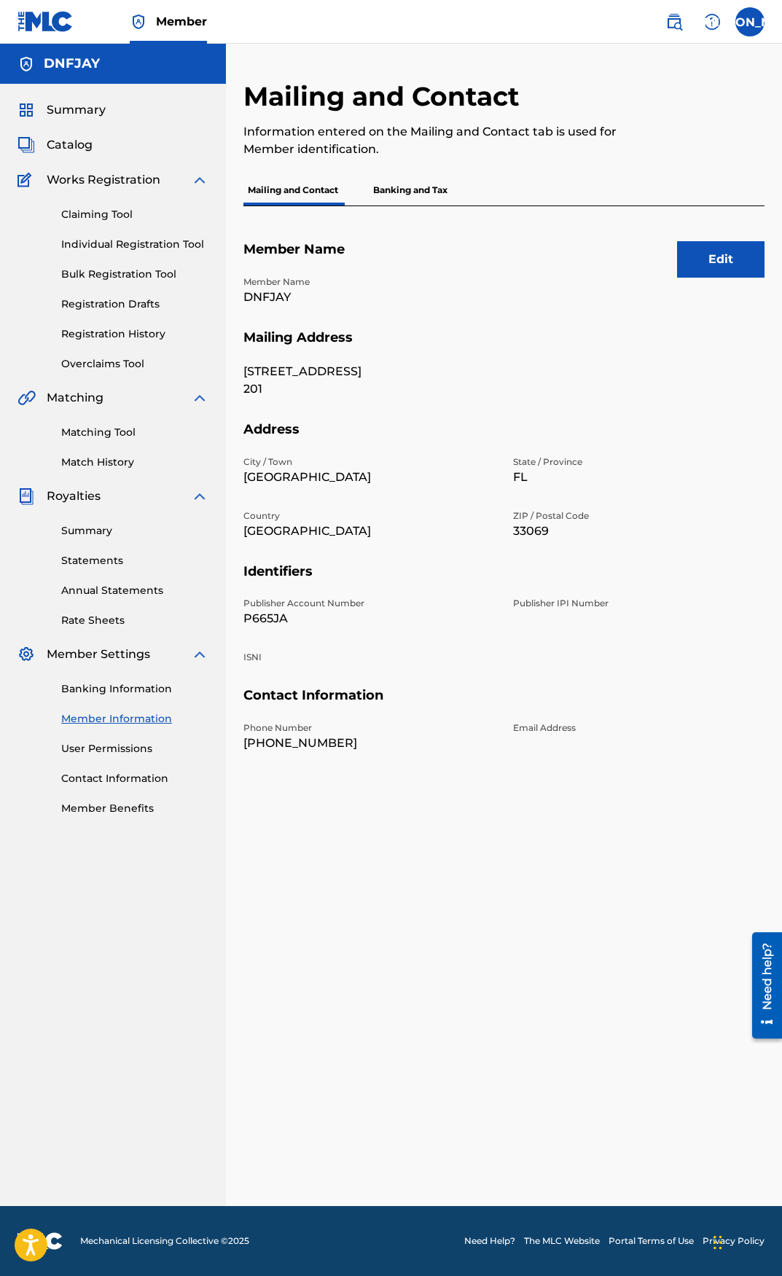
click at [379, 256] on h5 "Member Name" at bounding box center [503, 258] width 521 height 34
click at [117, 750] on link "User Permissions" at bounding box center [134, 748] width 147 height 15
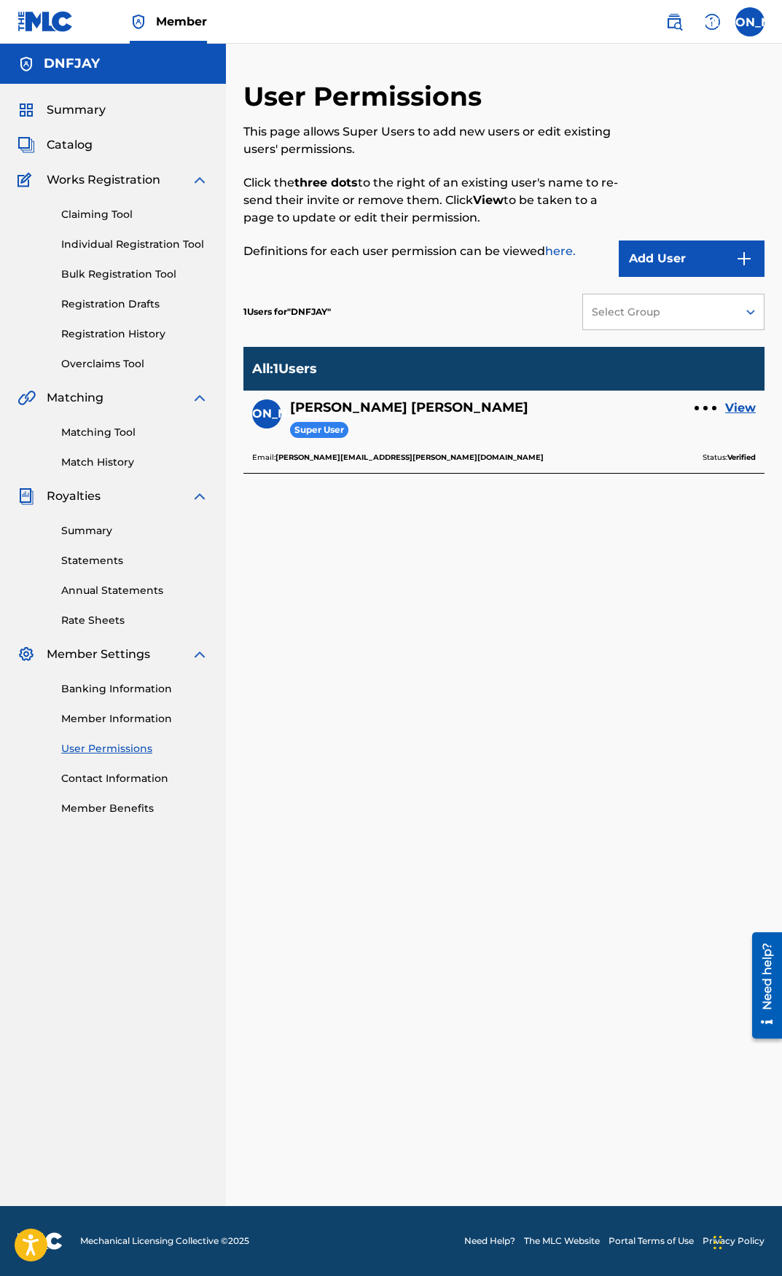
click at [743, 404] on link "View" at bounding box center [740, 407] width 31 height 17
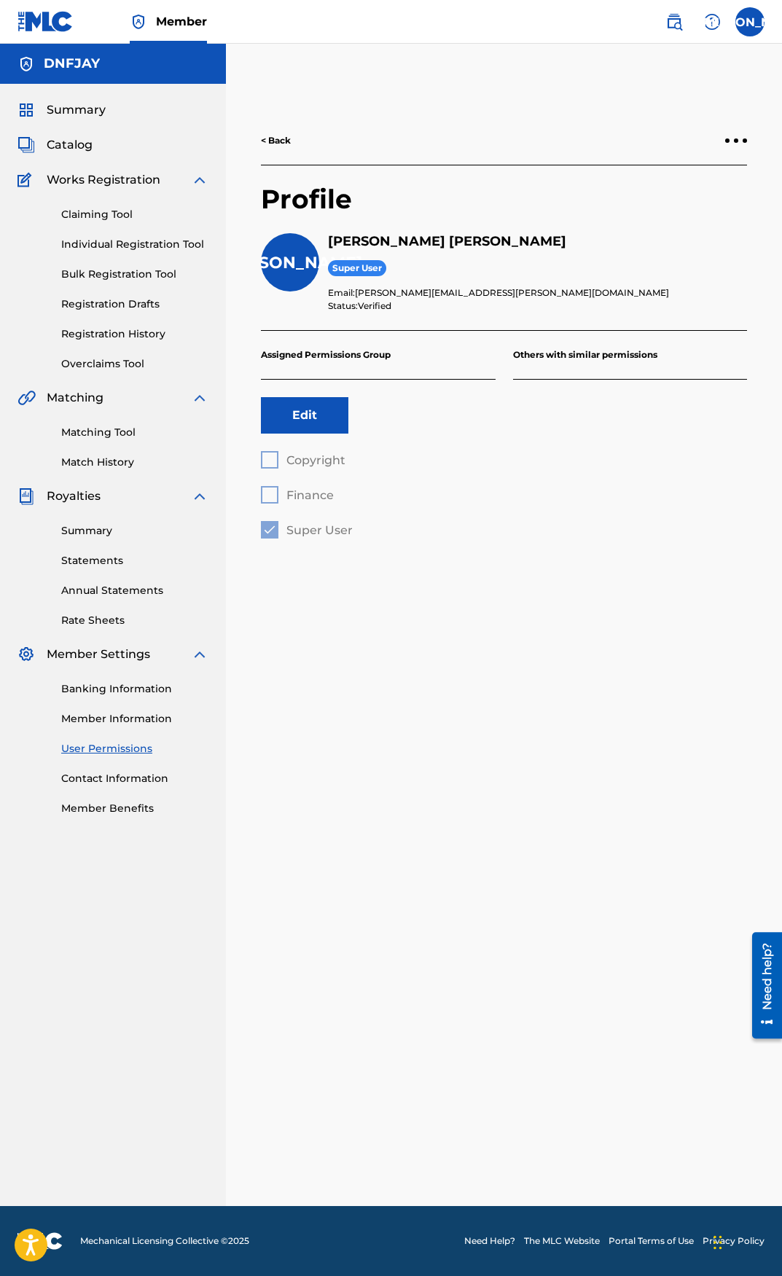
click at [264, 461] on div "Copyright Finance Super User" at bounding box center [378, 494] width 235 height 87
drag, startPoint x: 259, startPoint y: 496, endPoint x: 266, endPoint y: 495, distance: 7.3
click at [260, 496] on div "< Back Profile JO John Onderlinde Super User Email: jay.onderlinde@gmail.com St…" at bounding box center [503, 328] width 521 height 422
click at [113, 782] on link "Contact Information" at bounding box center [134, 778] width 147 height 15
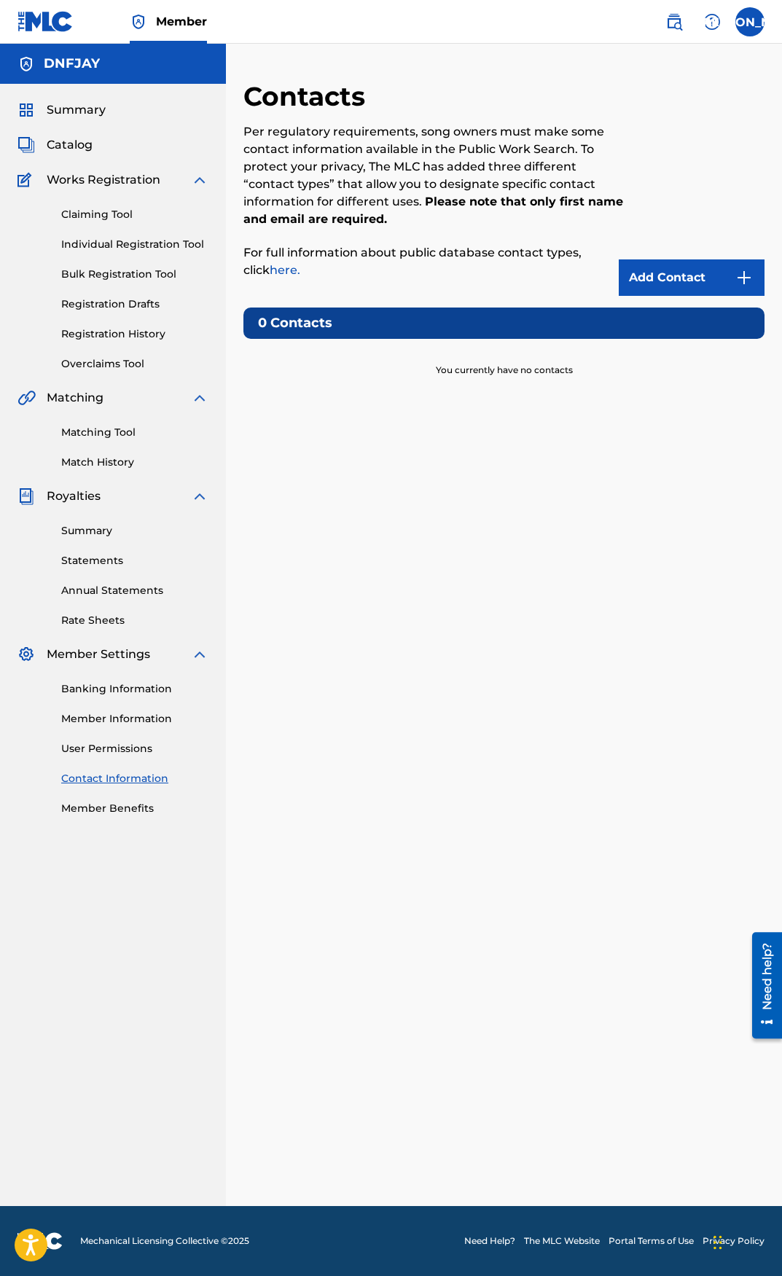
click at [140, 803] on link "Member Benefits" at bounding box center [134, 808] width 147 height 15
click at [108, 556] on link "Statements" at bounding box center [134, 560] width 147 height 15
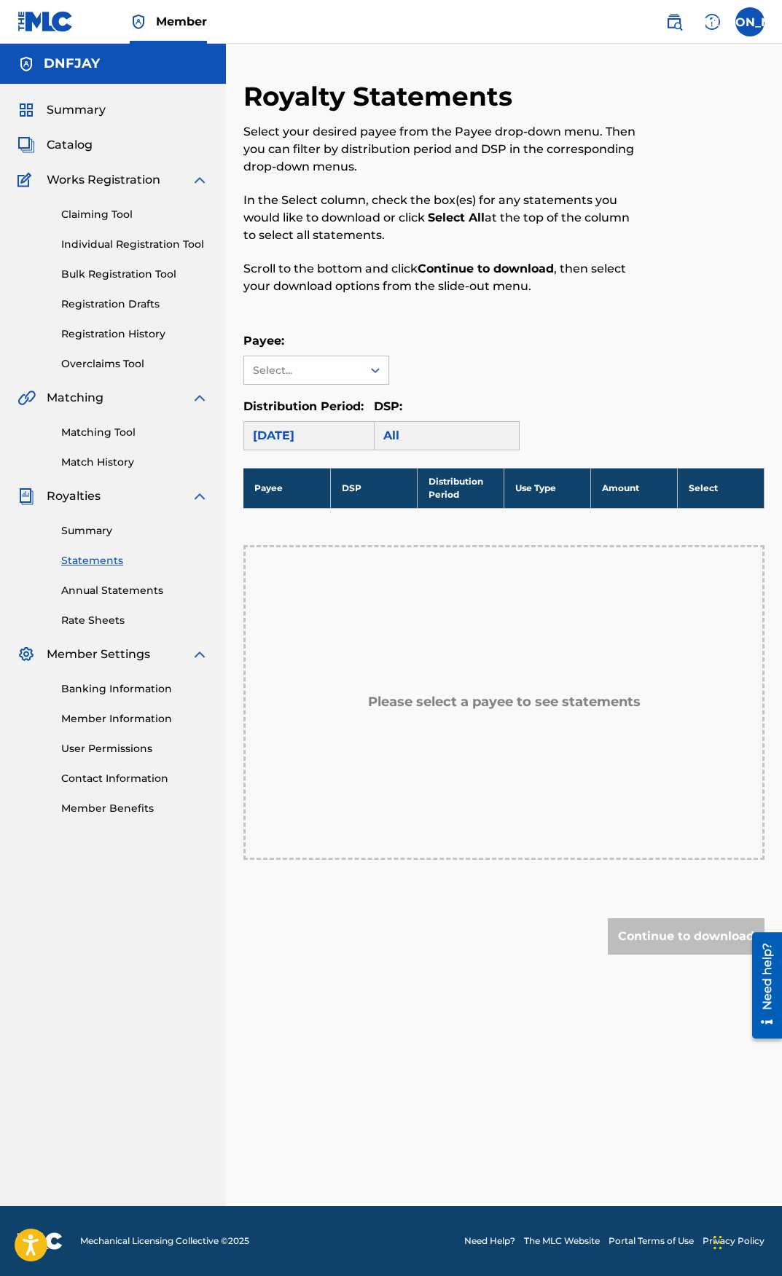
click at [83, 216] on link "Claiming Tool" at bounding box center [134, 214] width 147 height 15
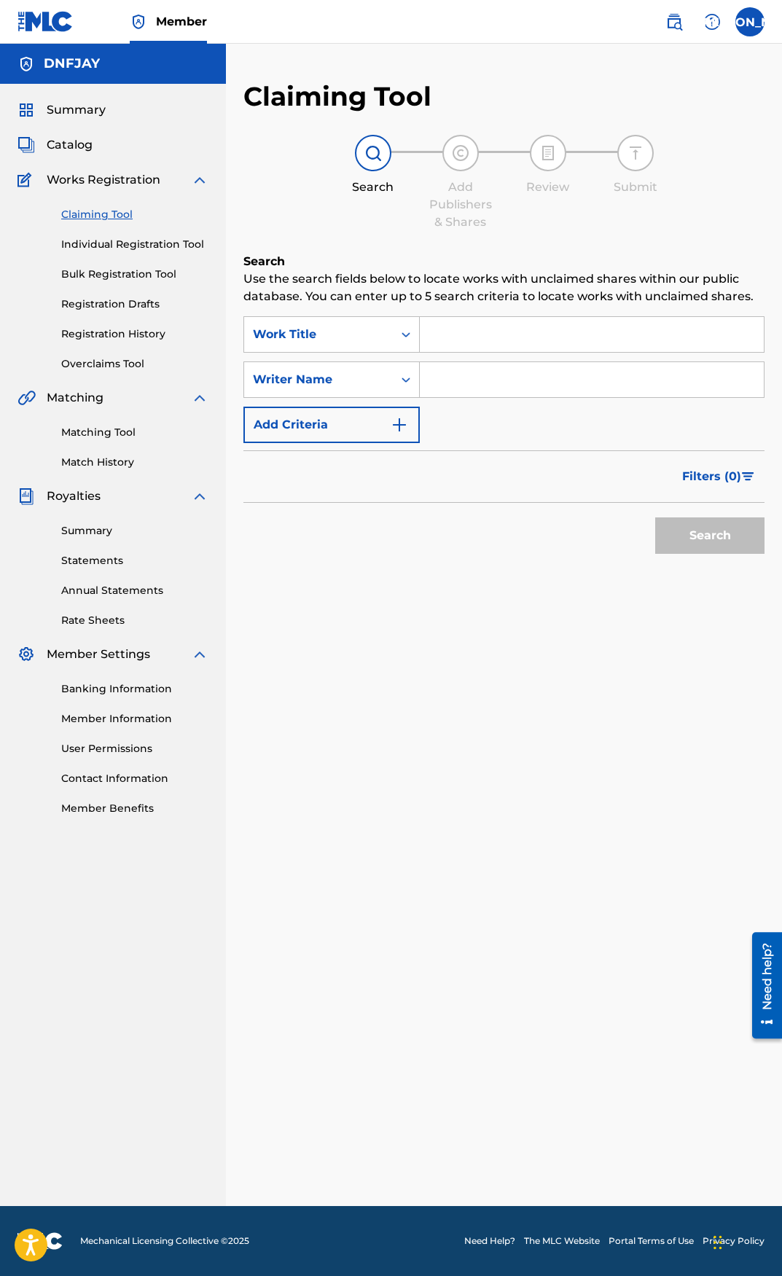
click at [101, 270] on link "Bulk Registration Tool" at bounding box center [134, 274] width 147 height 15
